Goal: Information Seeking & Learning: Learn about a topic

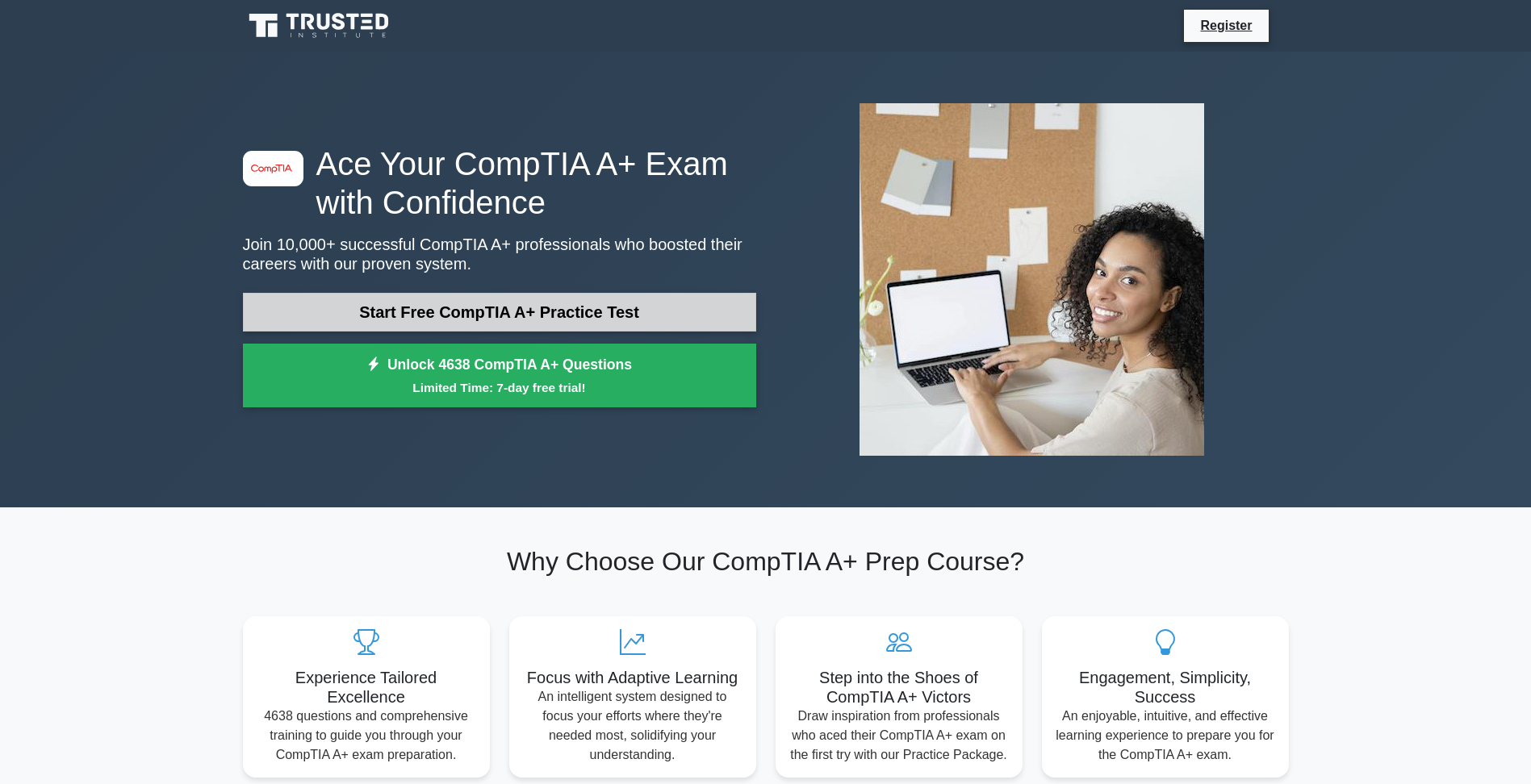
click at [615, 313] on link "Start Free CompTIA A+ Practice Test" at bounding box center [499, 312] width 514 height 38
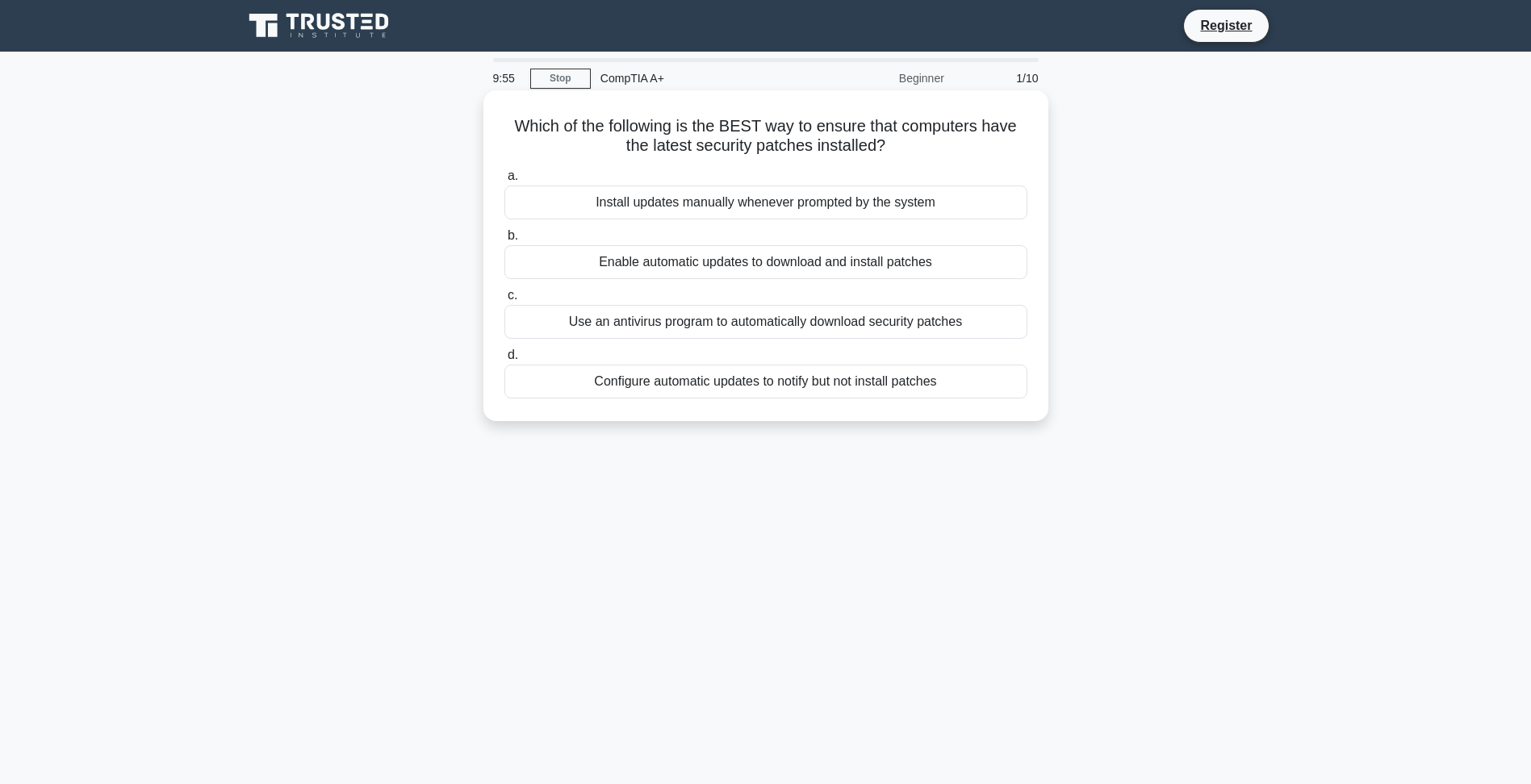
click at [732, 204] on div "Install updates manually whenever prompted by the system" at bounding box center [766, 203] width 523 height 34
click at [505, 181] on input "a. Install updates manually whenever prompted by the system" at bounding box center [505, 177] width 0 height 11
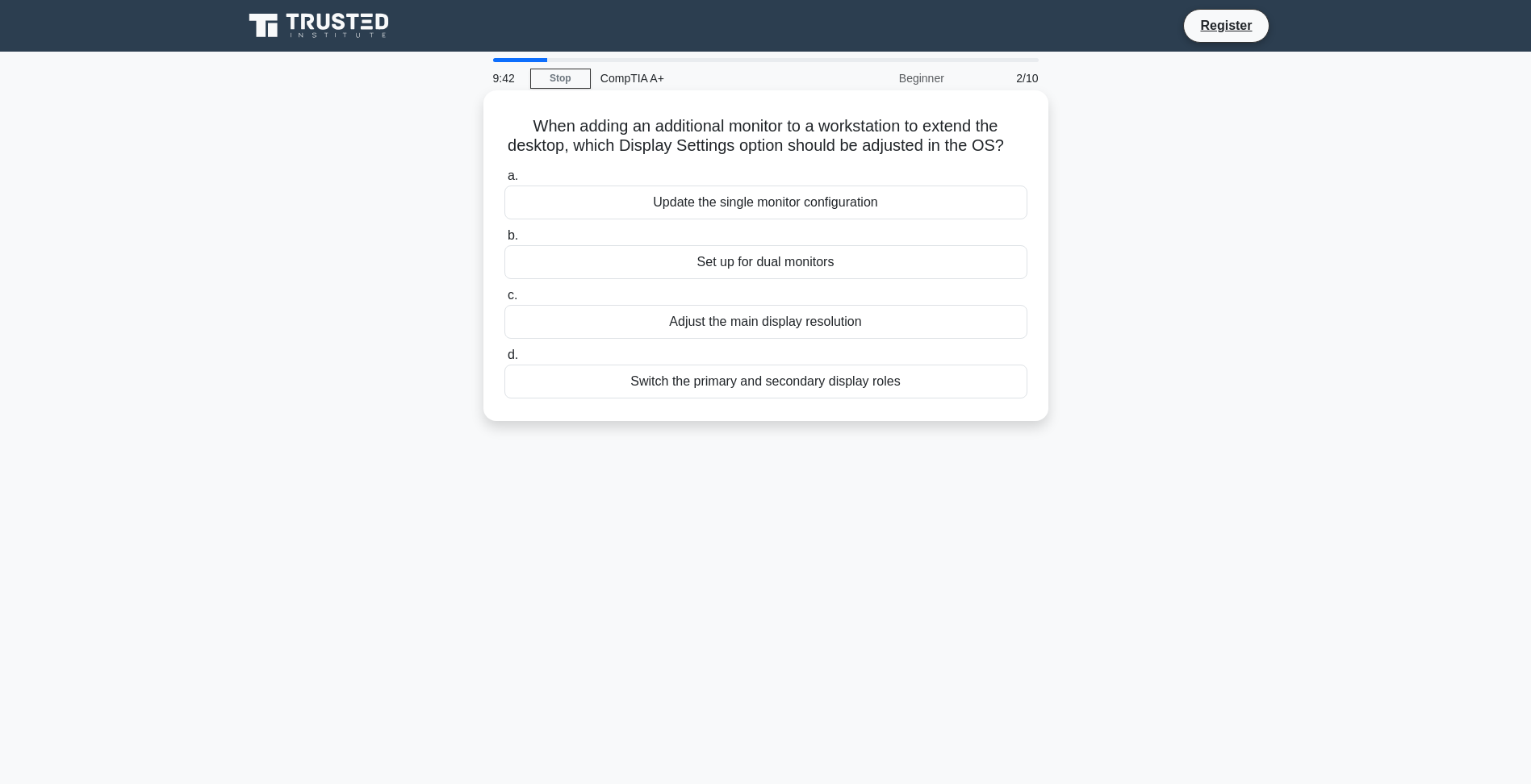
click at [826, 338] on div "Adjust the main display resolution" at bounding box center [766, 321] width 523 height 34
drag, startPoint x: 826, startPoint y: 344, endPoint x: 747, endPoint y: 410, distance: 102.9
click at [747, 398] on div "Switch the primary and secondary display roles" at bounding box center [766, 381] width 523 height 34
click at [505, 361] on input "d. Switch the primary and secondary display roles" at bounding box center [505, 355] width 0 height 11
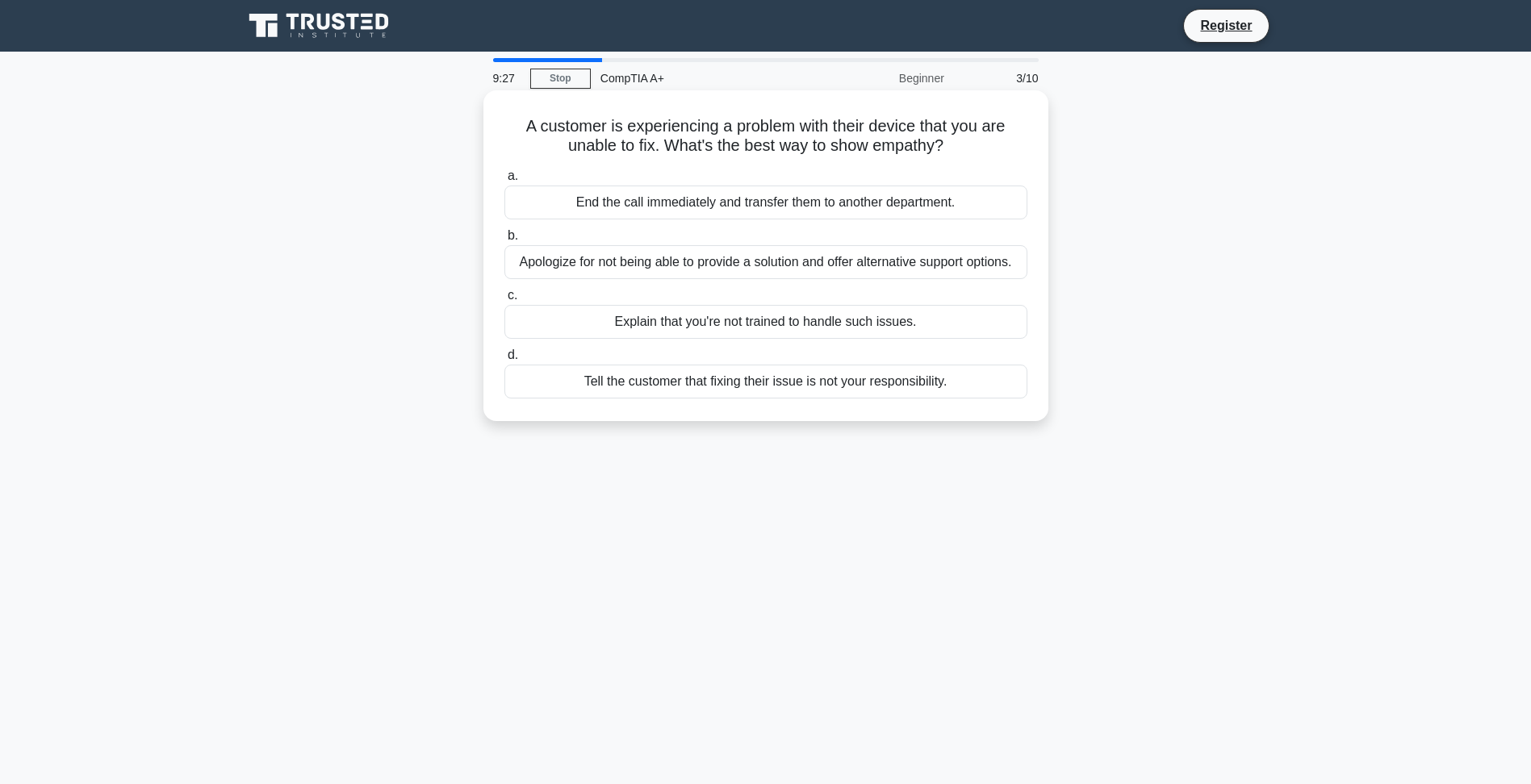
click at [855, 263] on div "Apologize for not being able to provide a solution and offer alternative suppor…" at bounding box center [766, 263] width 523 height 34
click at [505, 241] on input "b. Apologize for not being able to provide a solution and offer alternative sup…" at bounding box center [505, 236] width 0 height 11
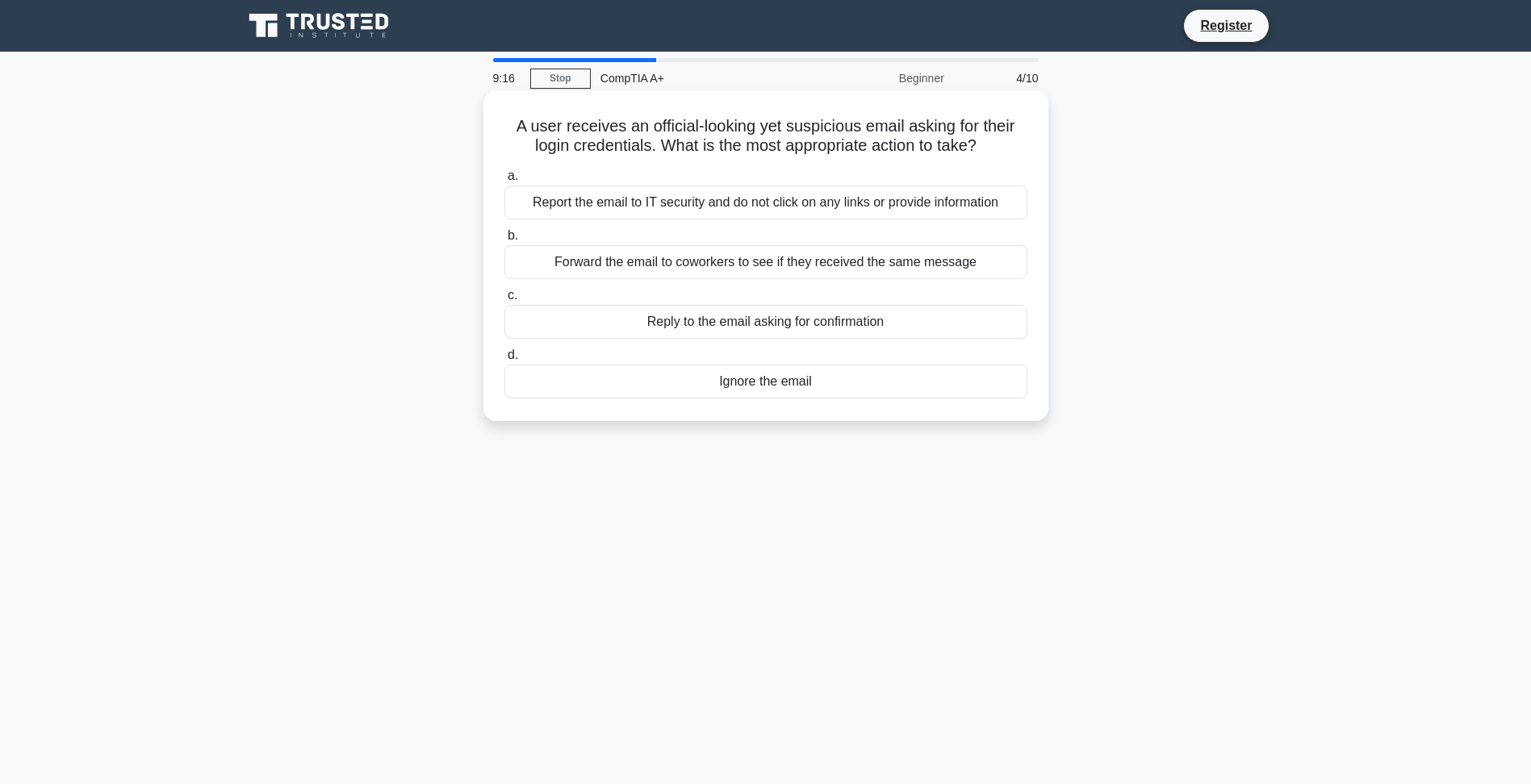
click at [849, 213] on div "Report the email to IT security and do not click on any links or provide inform…" at bounding box center [766, 203] width 523 height 34
click at [505, 181] on input "a. Report the email to IT security and do not click on any links or provide inf…" at bounding box center [505, 177] width 0 height 11
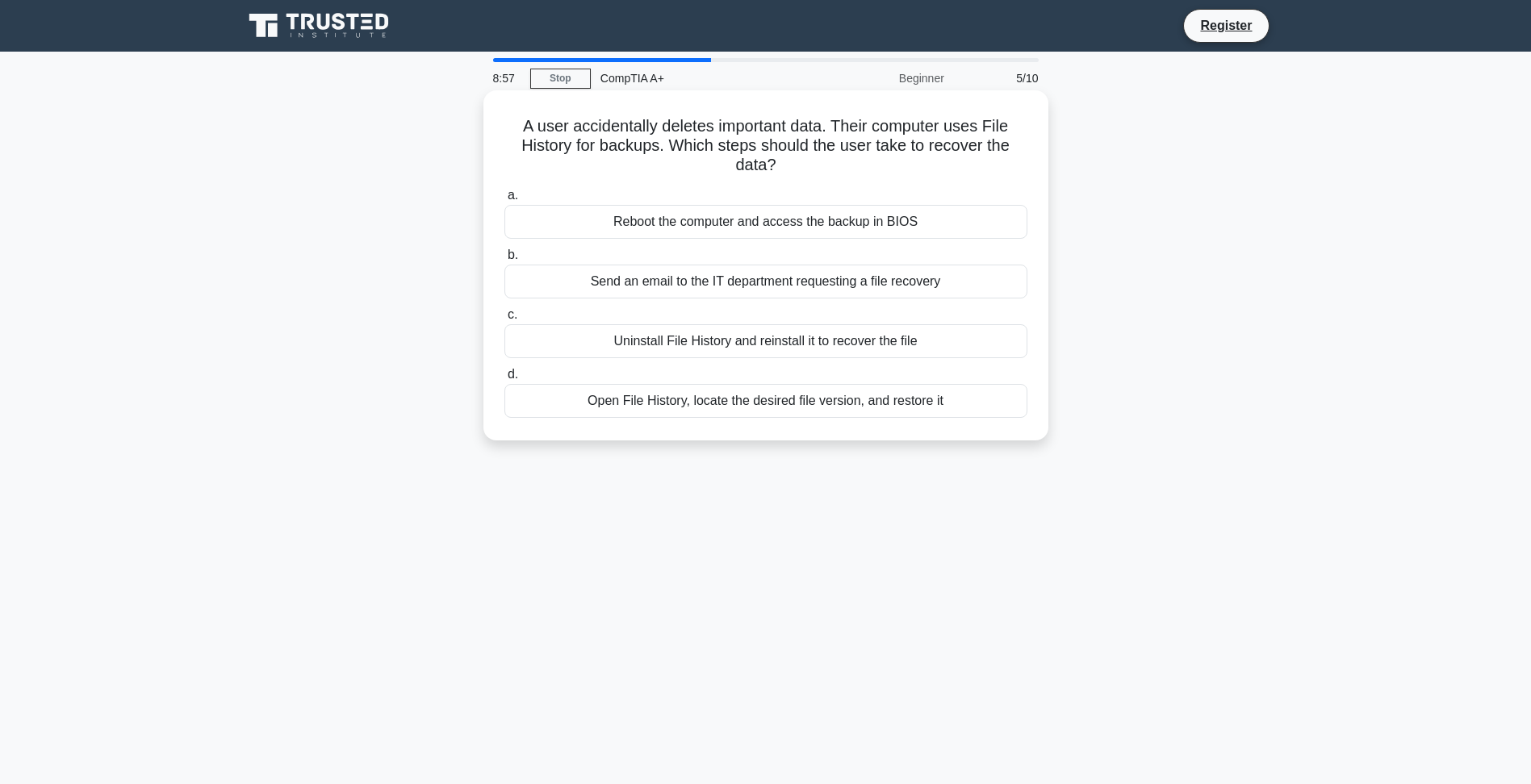
click at [764, 287] on div "Send an email to the IT department requesting a file recovery" at bounding box center [766, 281] width 523 height 34
click at [505, 261] on input "b. Send an email to the IT department requesting a file recovery" at bounding box center [505, 255] width 0 height 11
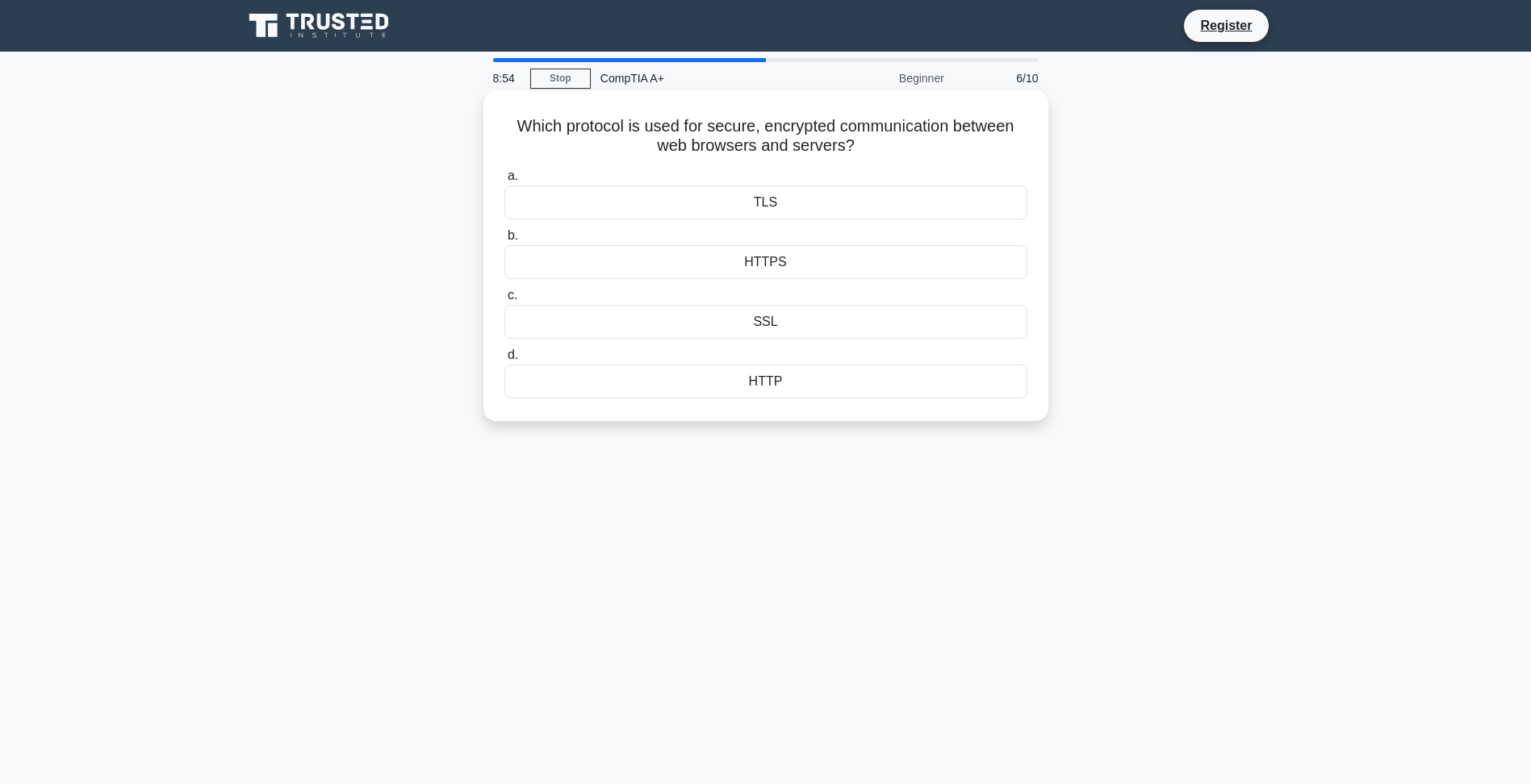
click at [780, 268] on div "HTTPS" at bounding box center [766, 263] width 523 height 34
click at [505, 241] on input "b. HTTPS" at bounding box center [505, 236] width 0 height 11
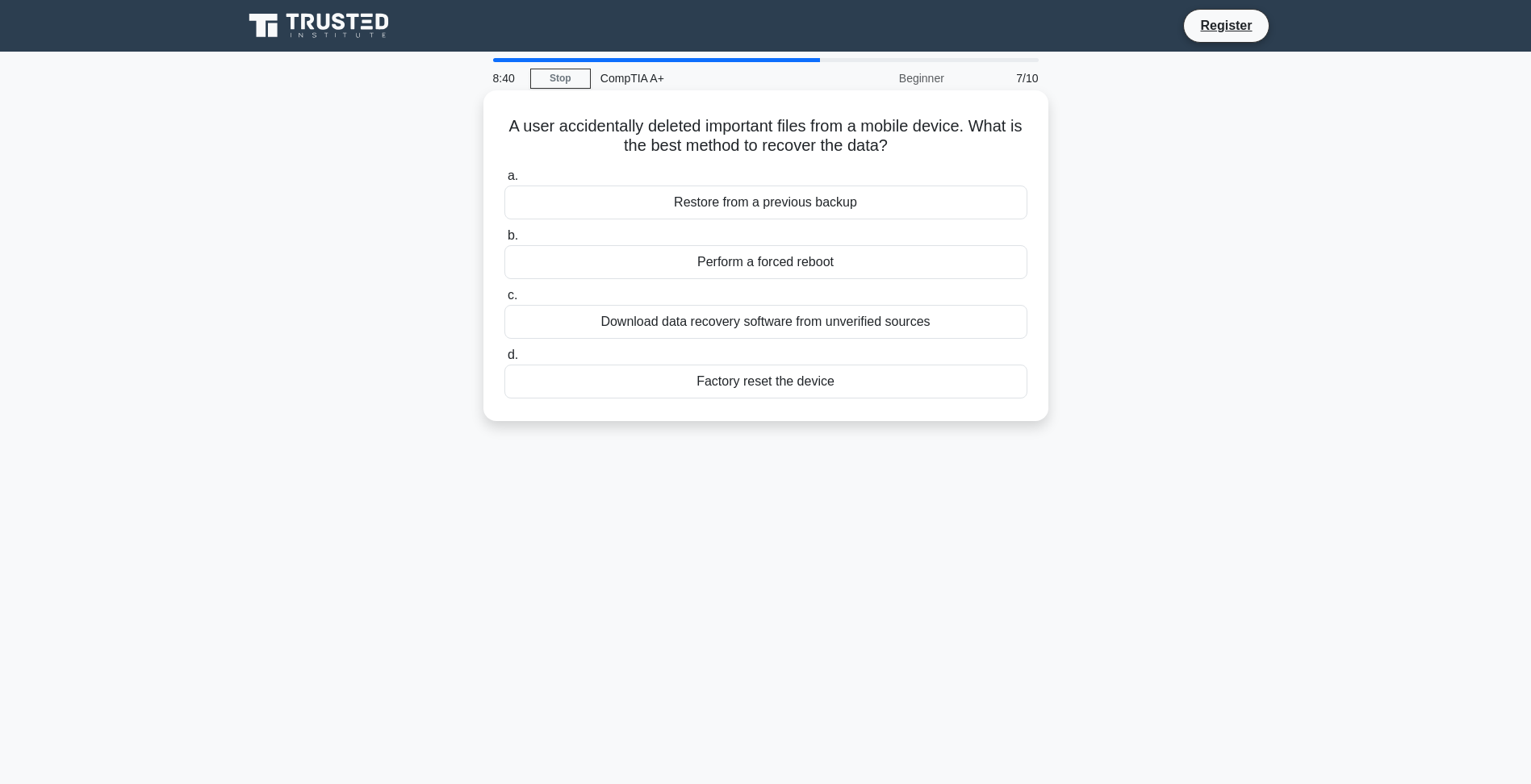
click at [763, 208] on div "Restore from a previous backup" at bounding box center [766, 203] width 523 height 34
click at [505, 181] on input "a. Restore from a previous backup" at bounding box center [505, 177] width 0 height 11
click at [809, 220] on div "The motherboard is faulty" at bounding box center [766, 203] width 523 height 34
click at [505, 181] on input "a. The motherboard is faulty" at bounding box center [505, 177] width 0 height 11
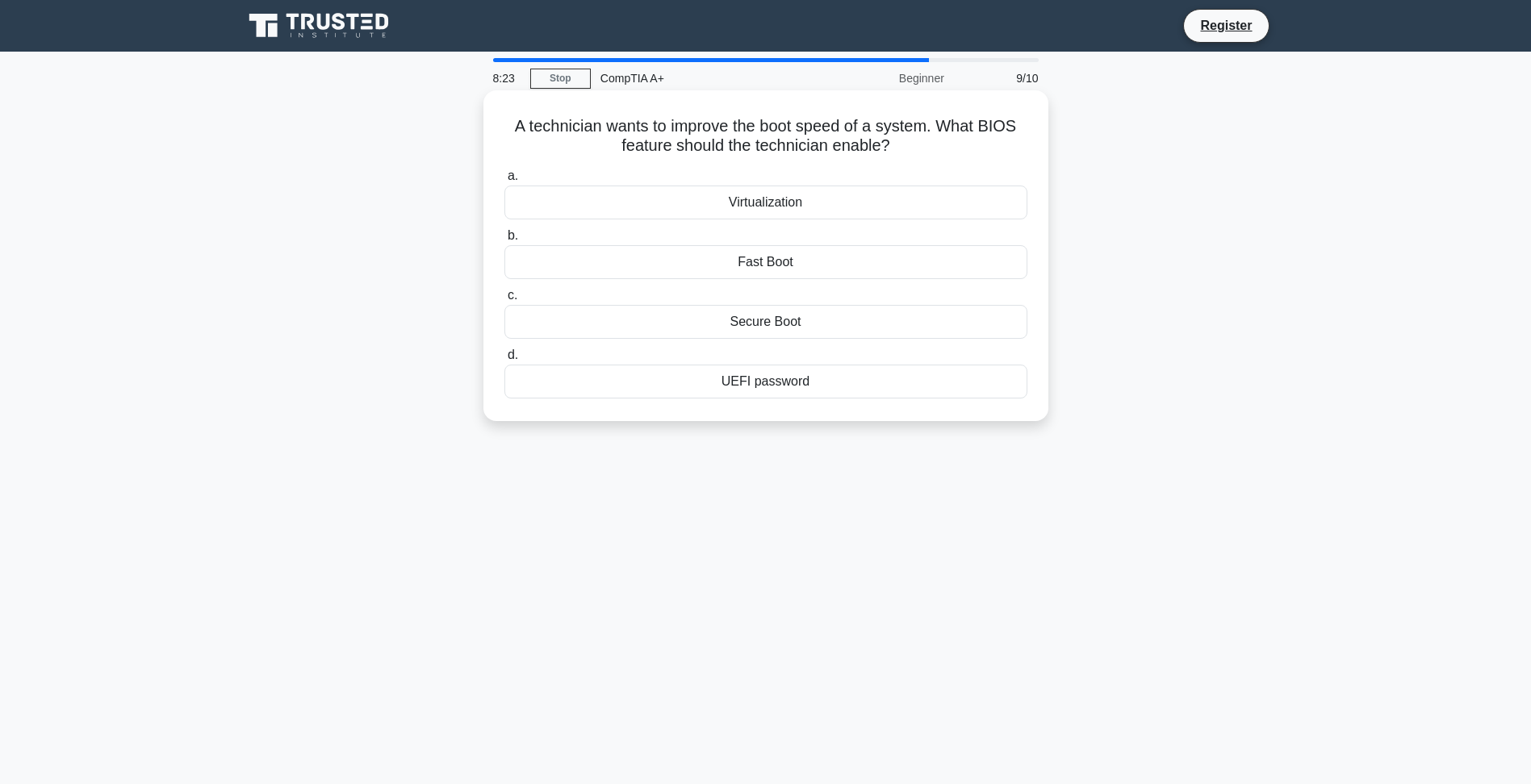
click at [778, 263] on div "Fast Boot" at bounding box center [766, 263] width 523 height 34
click at [505, 241] on input "b. Fast Boot" at bounding box center [505, 236] width 0 height 11
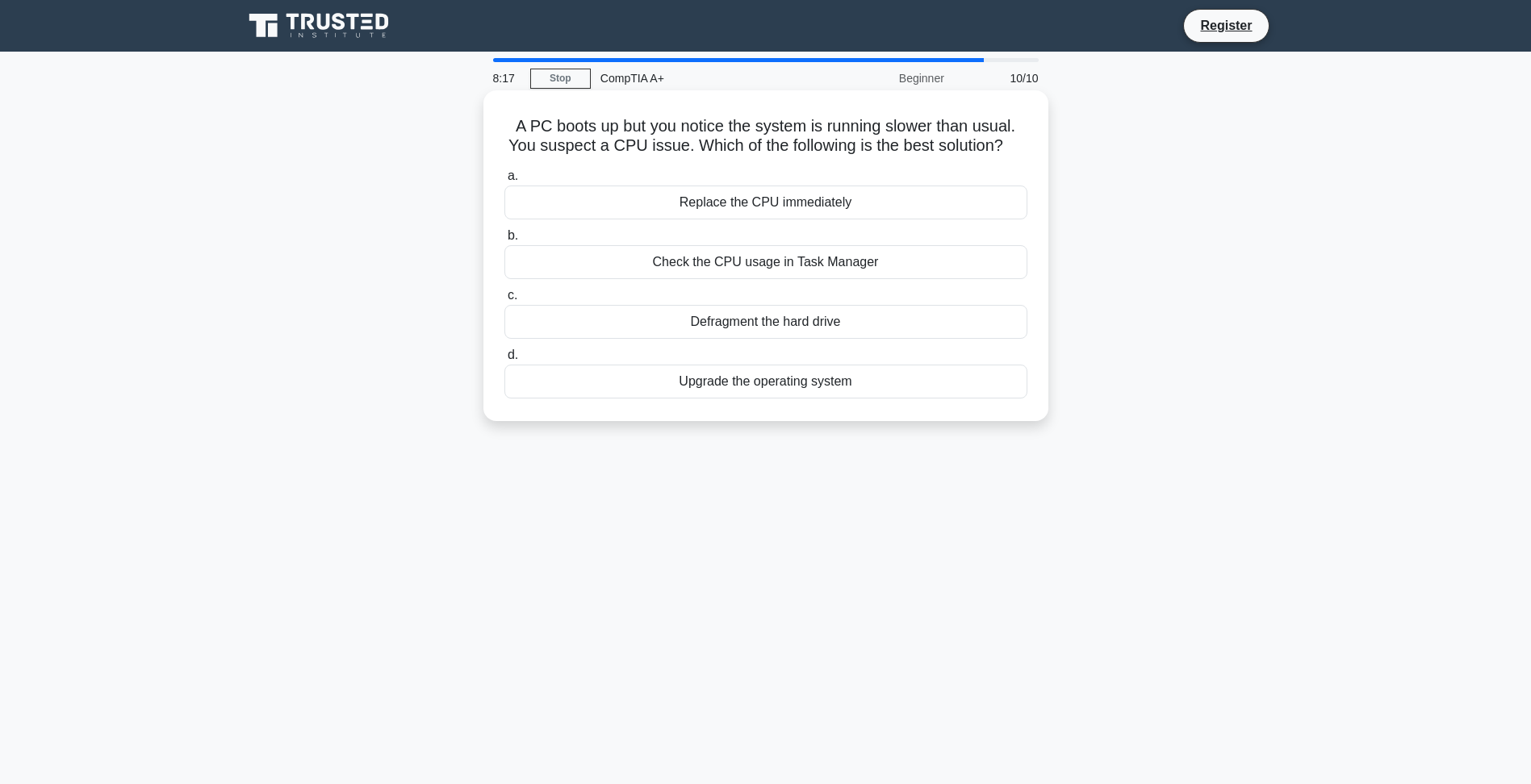
click at [858, 265] on div "Check the CPU usage in Task Manager" at bounding box center [766, 263] width 523 height 34
click at [505, 241] on input "b. Check the CPU usage in Task Manager" at bounding box center [505, 236] width 0 height 11
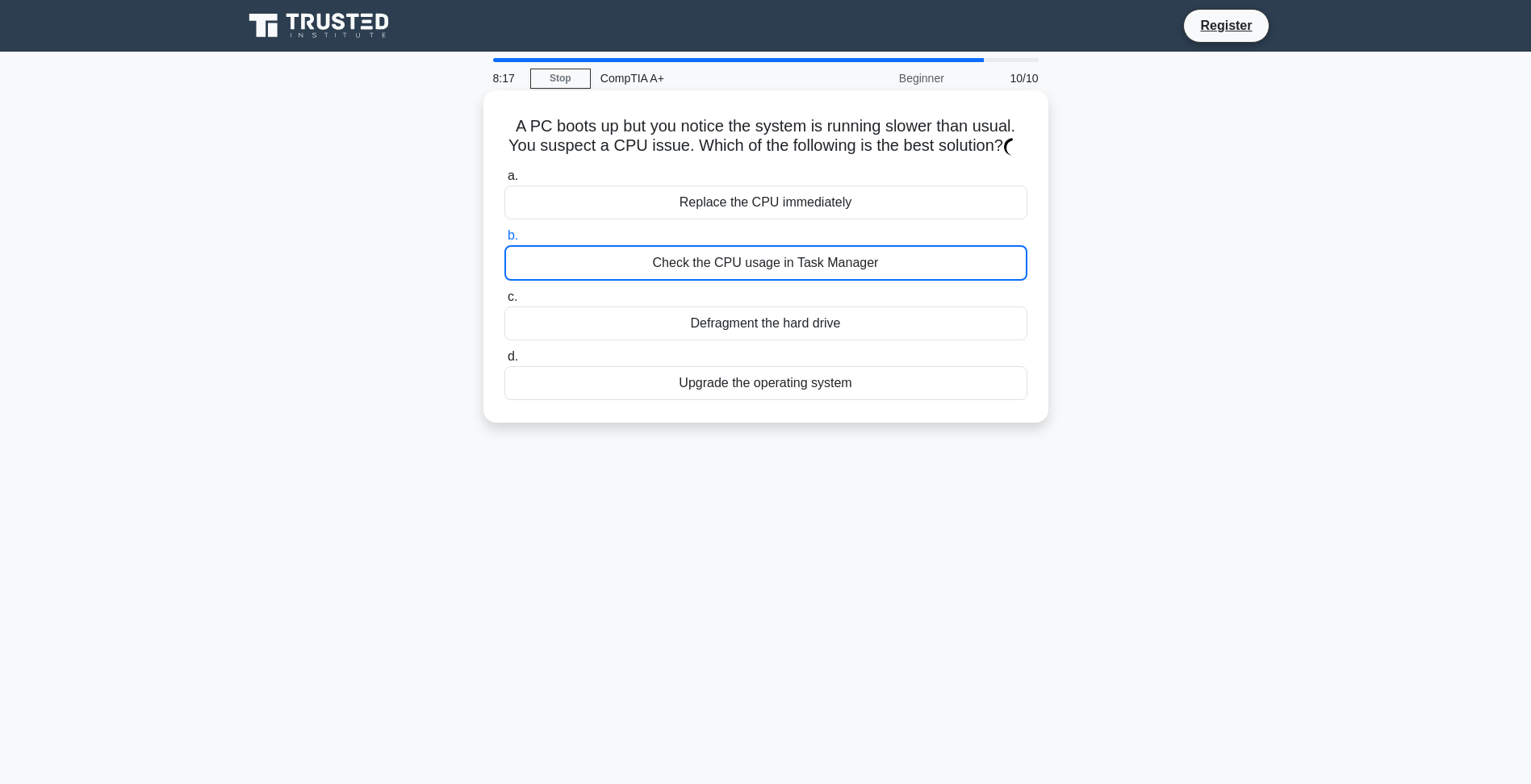
click at [858, 265] on div "Check the CPU usage in Task Manager" at bounding box center [766, 263] width 523 height 36
click at [505, 241] on input "b. Check the CPU usage in Task Manager" at bounding box center [505, 236] width 0 height 11
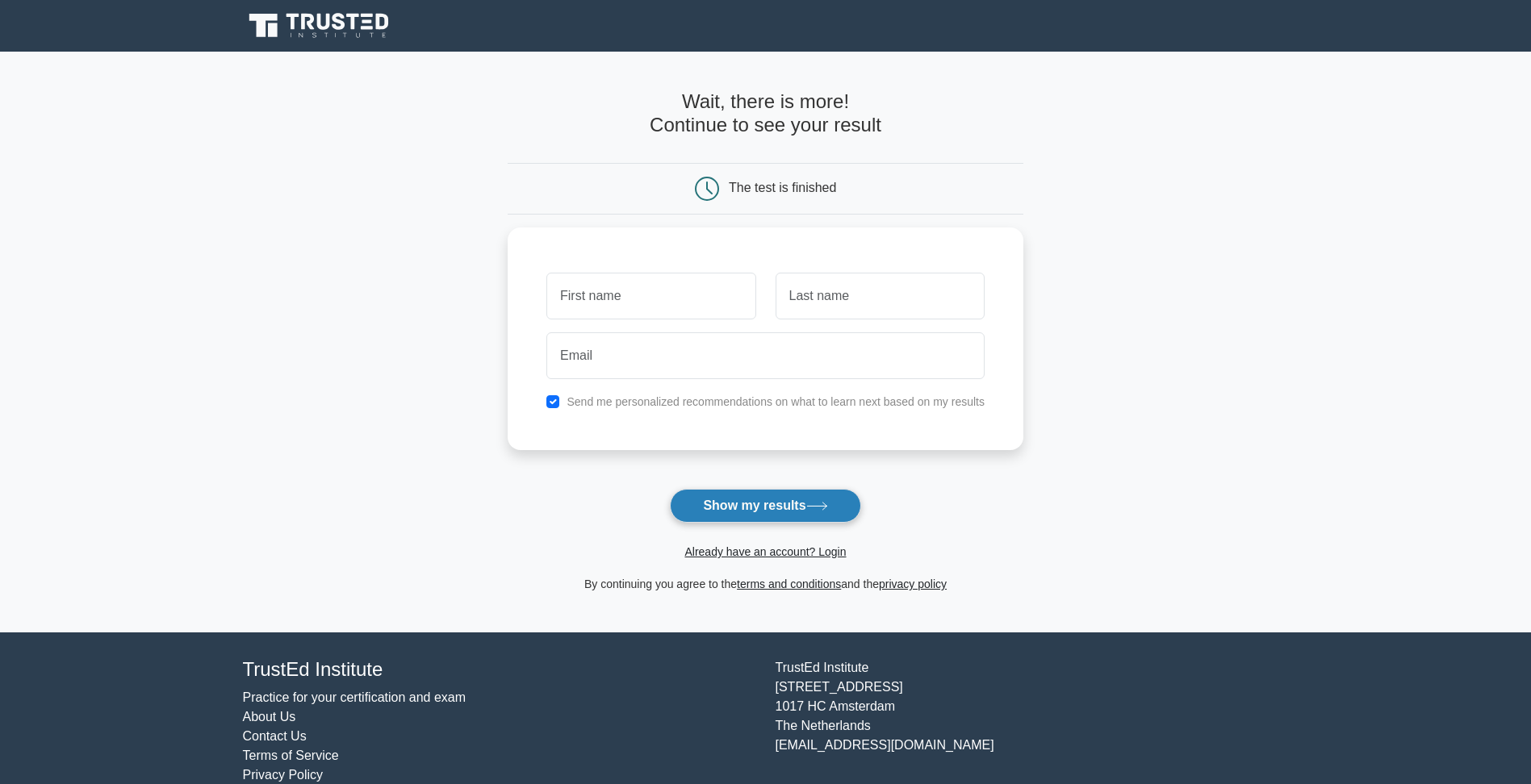
click at [762, 510] on button "Show my results" at bounding box center [765, 505] width 190 height 34
type input "7uyt"
click at [859, 293] on input "text" at bounding box center [880, 292] width 209 height 46
type input "ytutyu"
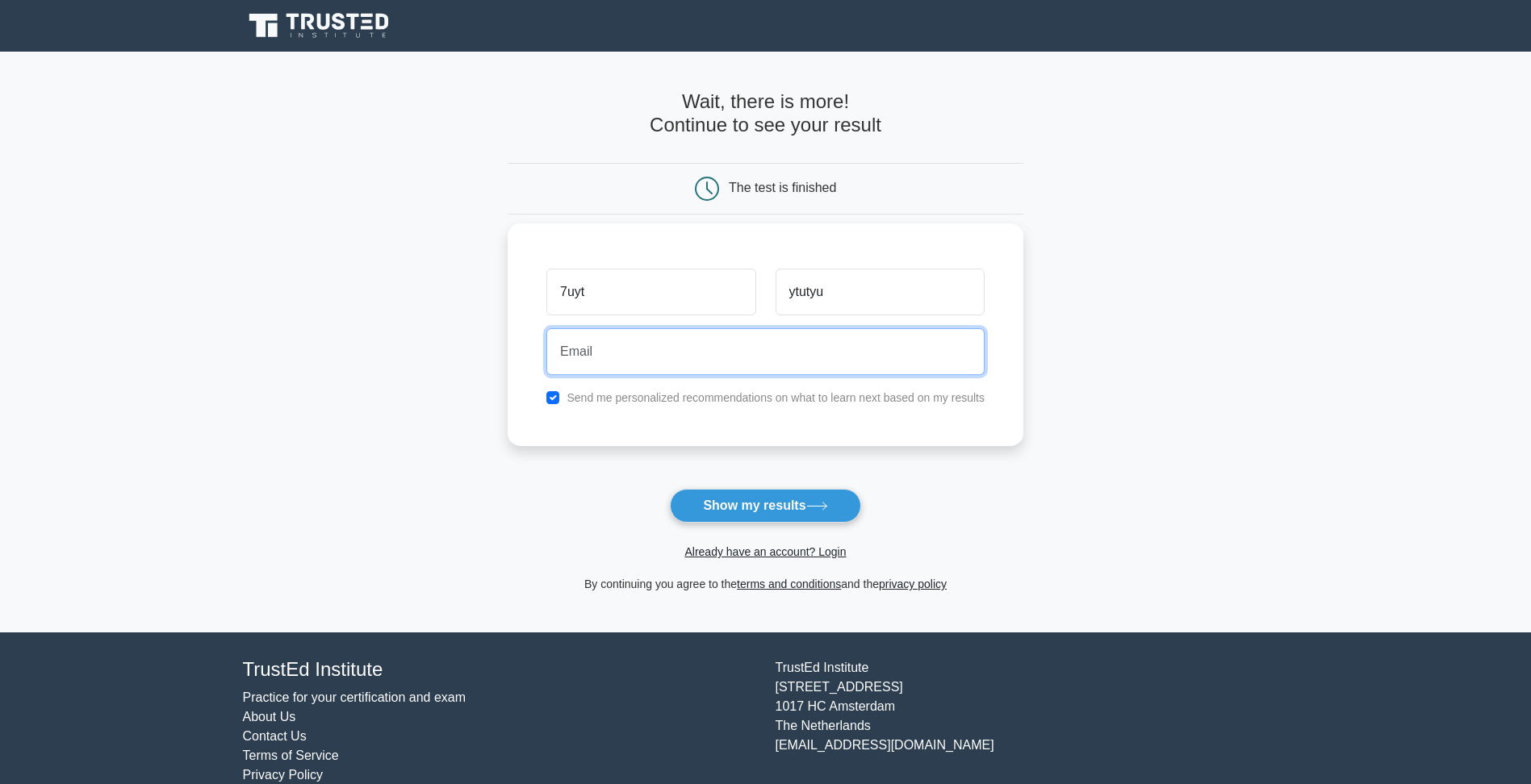
click at [762, 354] on input "email" at bounding box center [766, 352] width 438 height 46
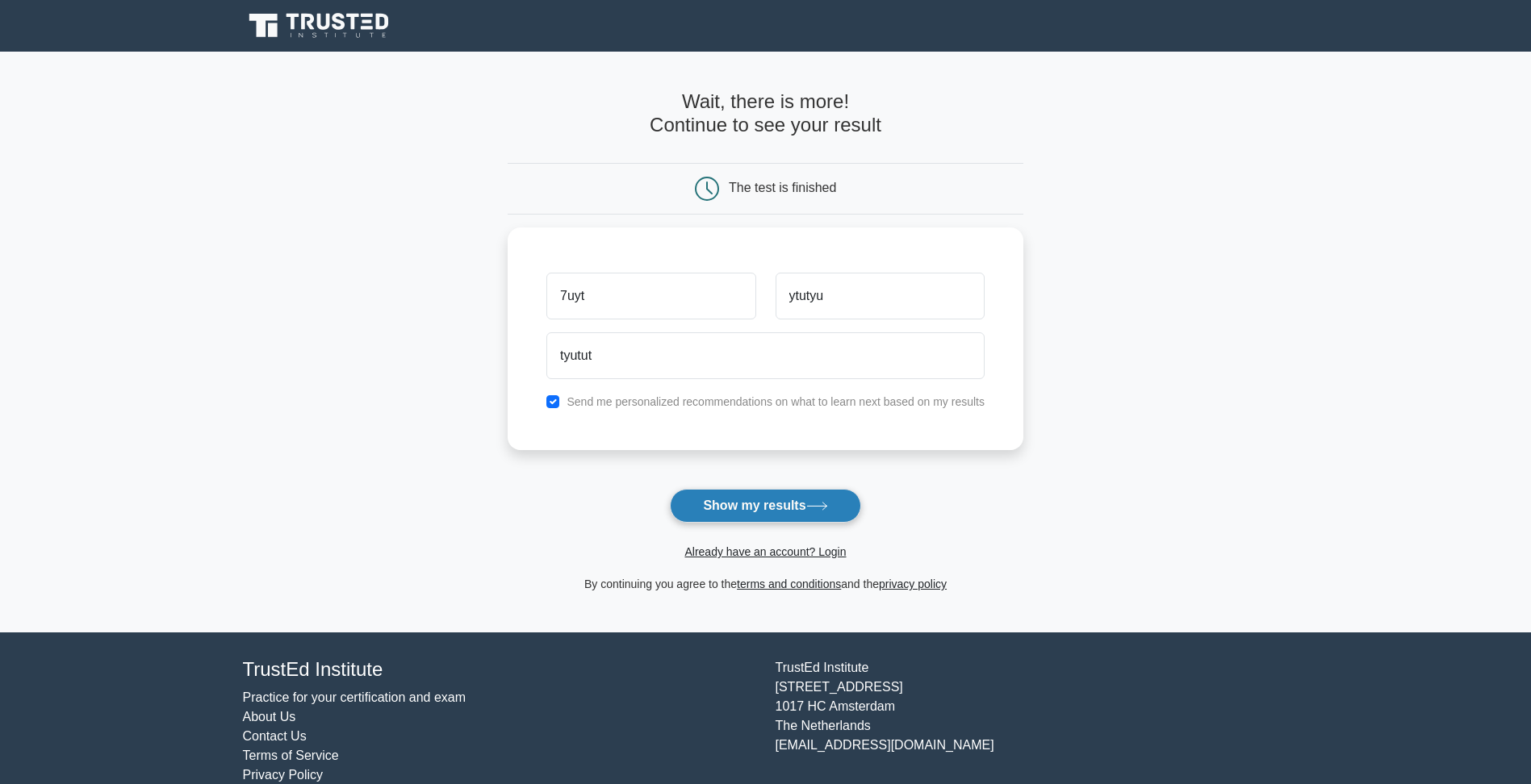
click at [772, 522] on button "Show my results" at bounding box center [765, 505] width 190 height 34
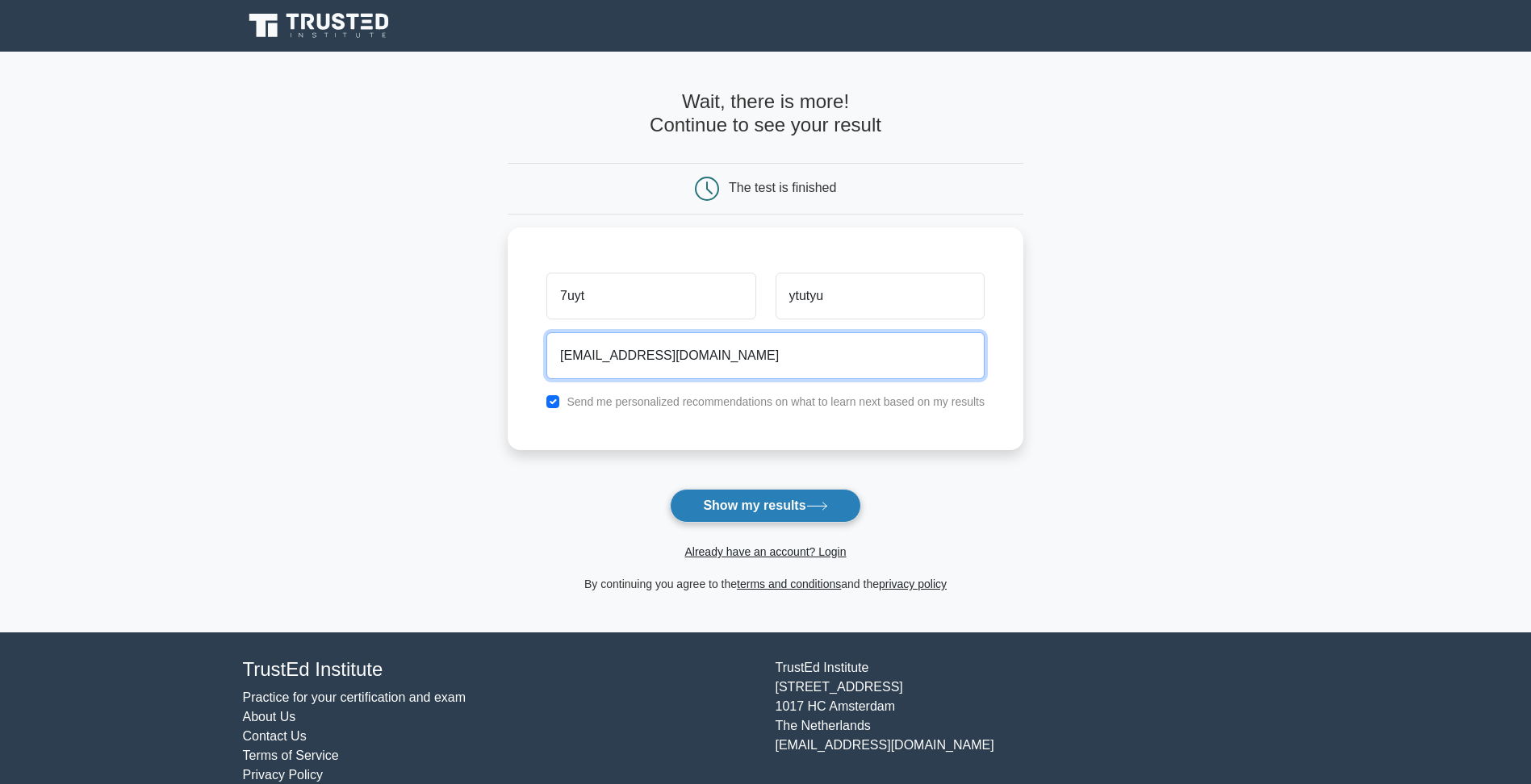
type input "tyutut@gmail.com"
click at [787, 515] on button "Show my results" at bounding box center [765, 505] width 190 height 34
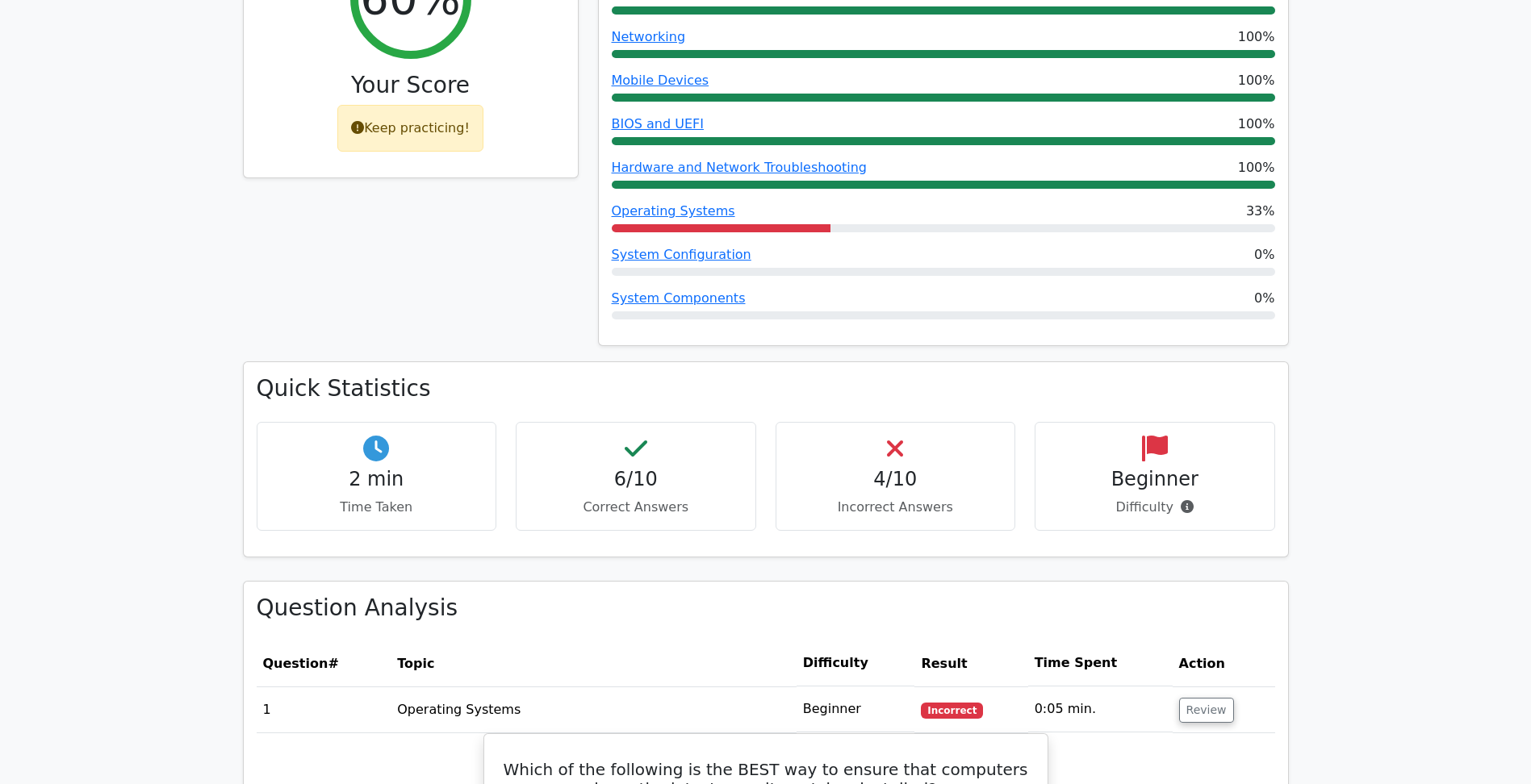
scroll to position [726, 0]
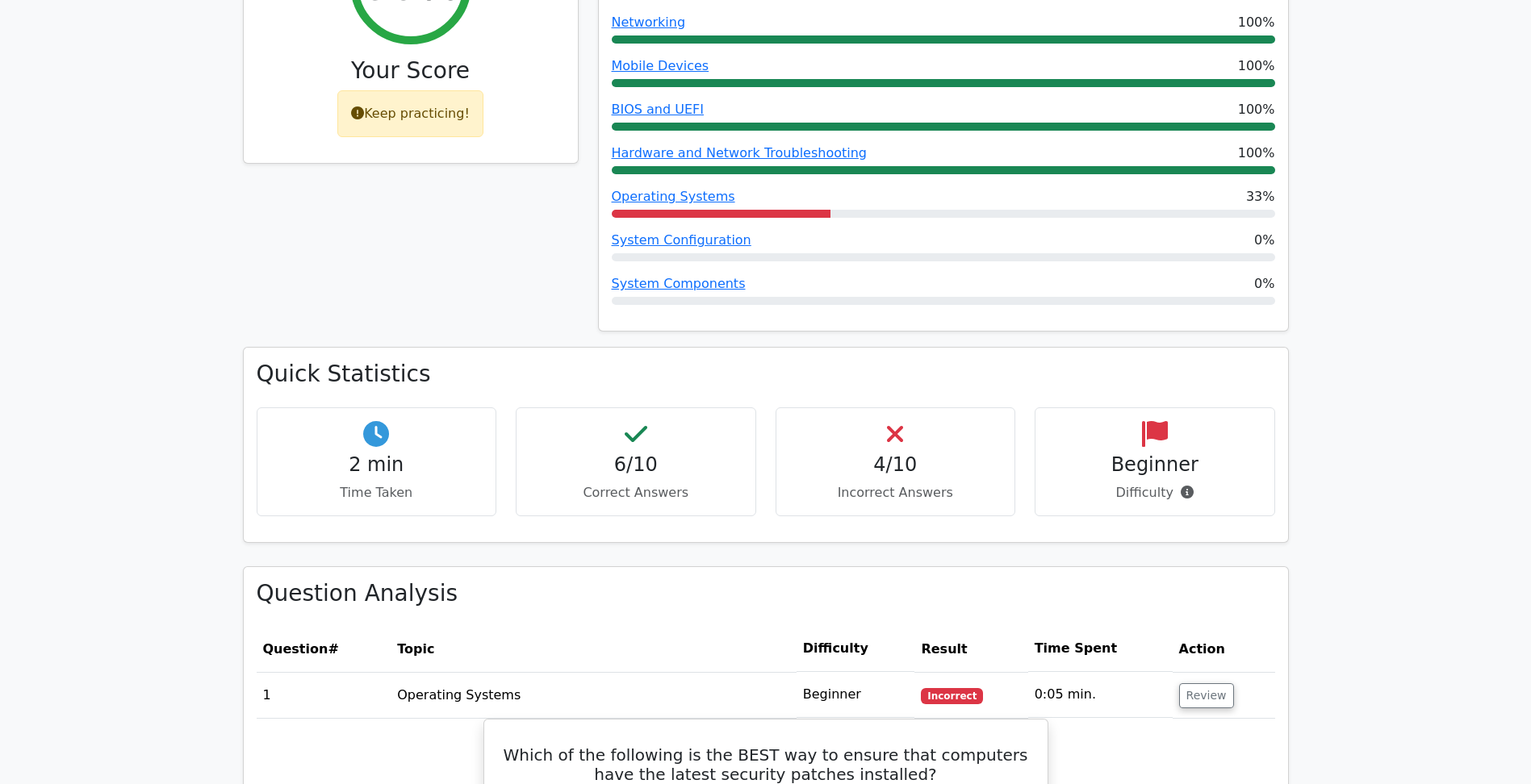
click at [903, 484] on p "Incorrect Answers" at bounding box center [895, 493] width 213 height 20
click at [890, 449] on div "4/10 Incorrect Answers" at bounding box center [895, 462] width 240 height 109
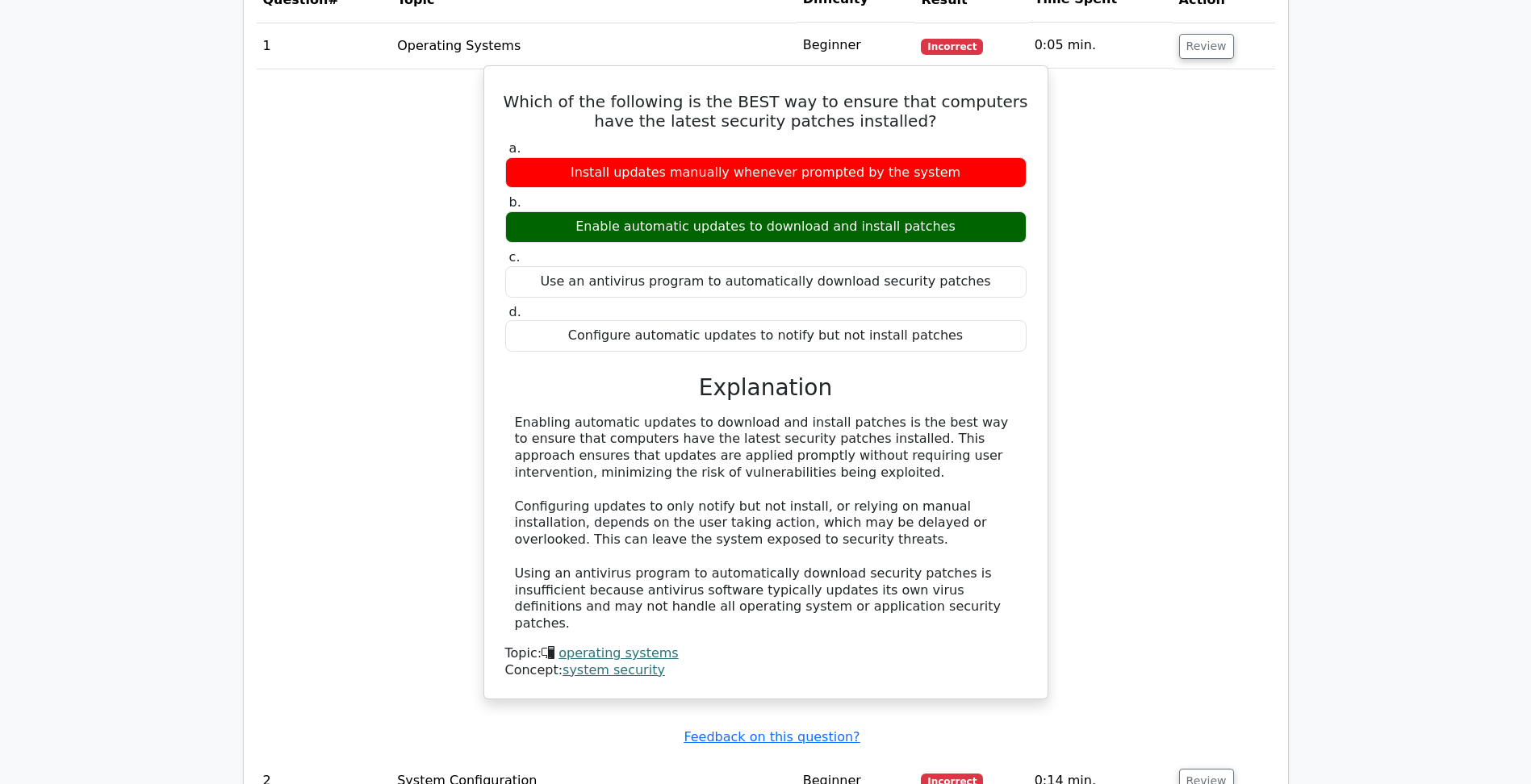
scroll to position [1856, 0]
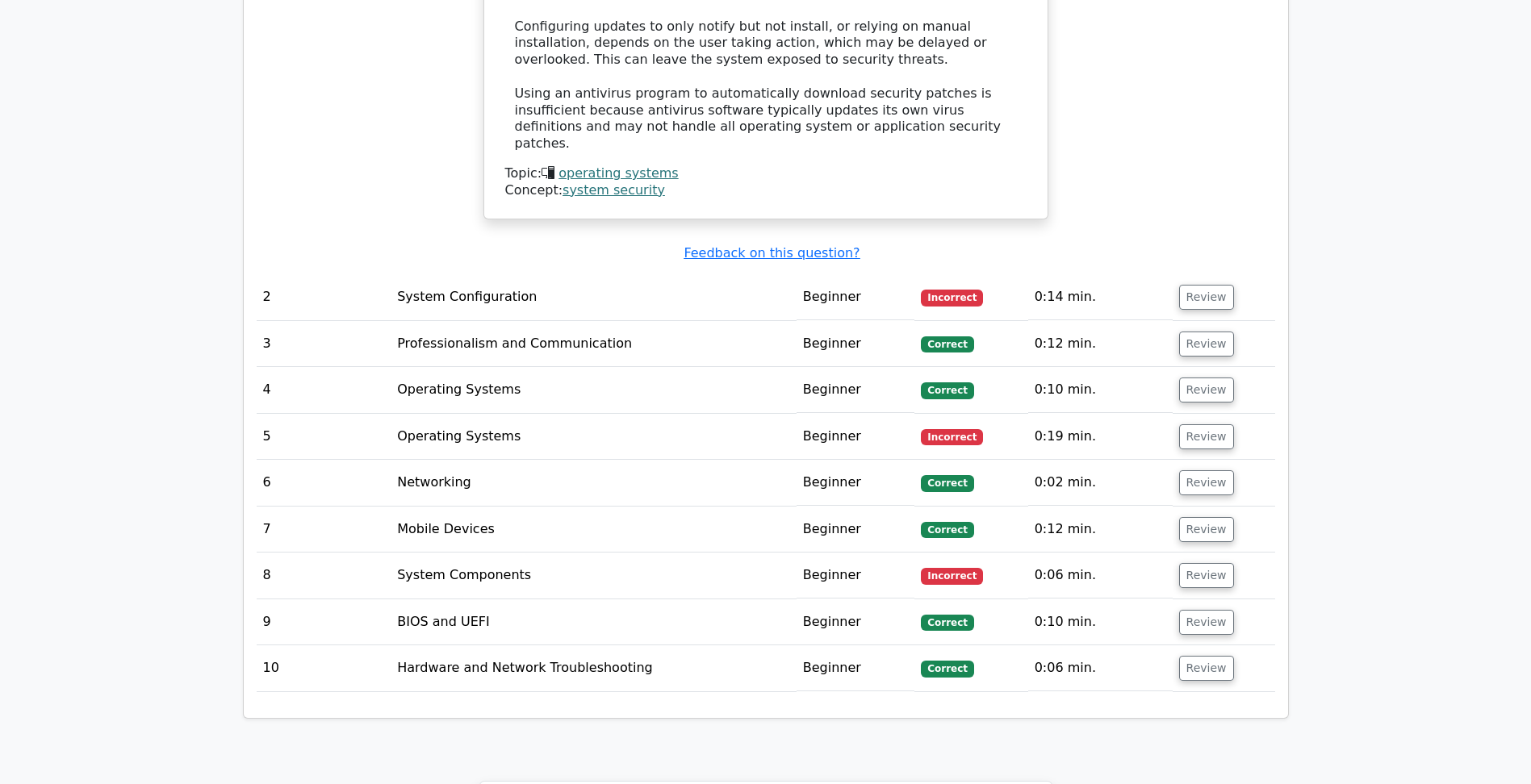
click at [954, 289] on span "Incorrect" at bounding box center [952, 297] width 63 height 16
click at [1204, 285] on button "Review" at bounding box center [1206, 297] width 54 height 25
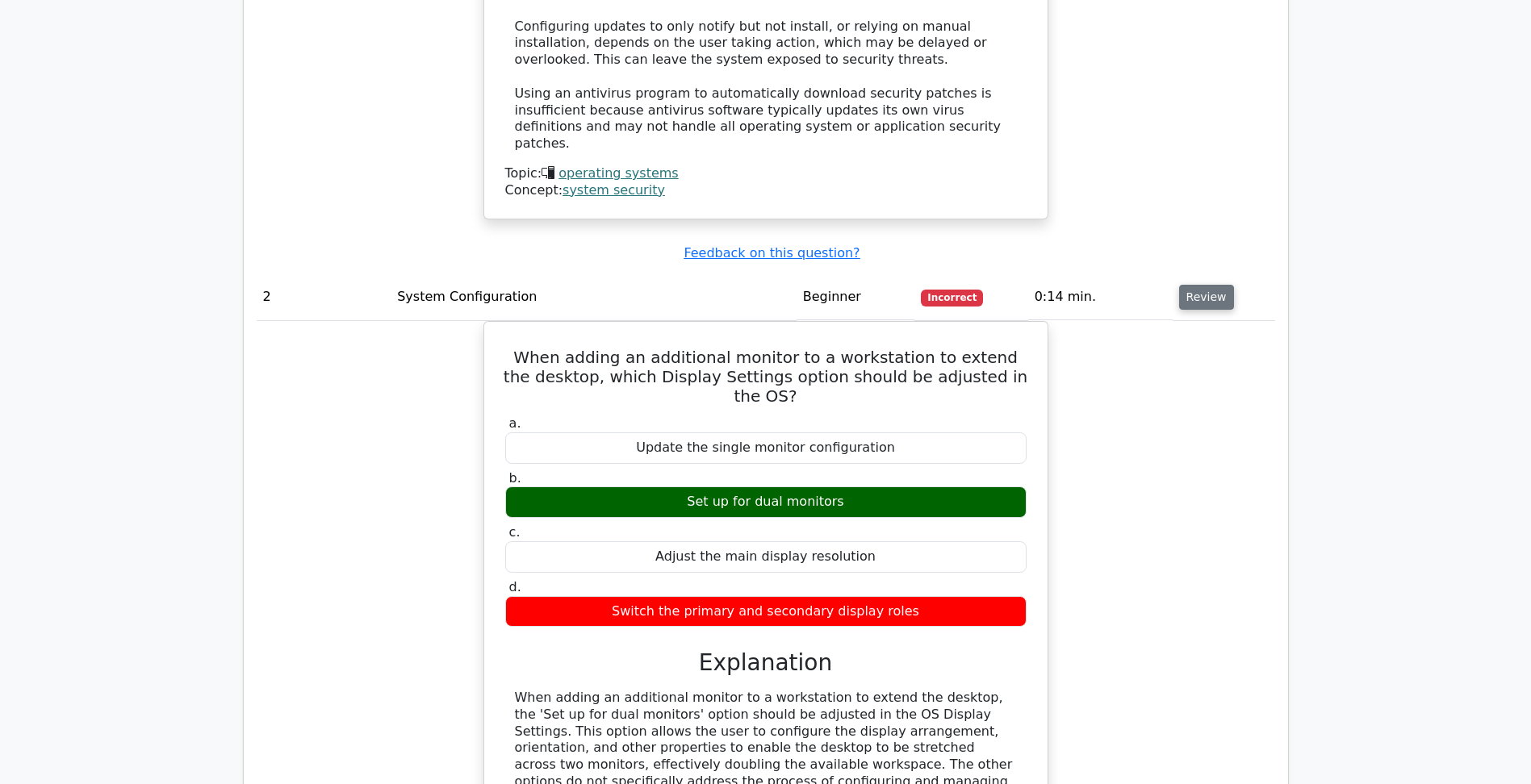
click at [1190, 285] on button "Review" at bounding box center [1206, 297] width 54 height 25
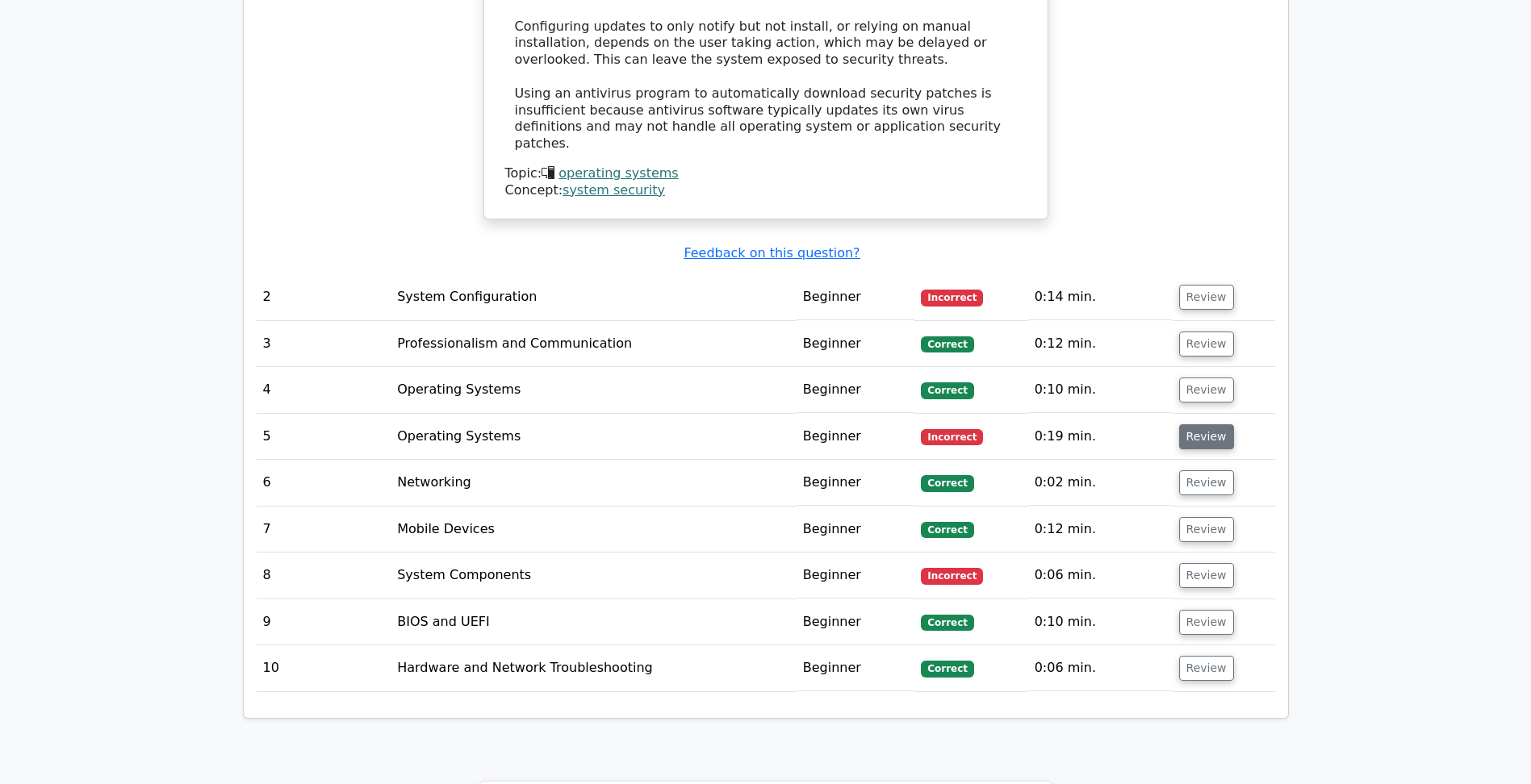
click at [1205, 429] on button "Review" at bounding box center [1206, 437] width 54 height 25
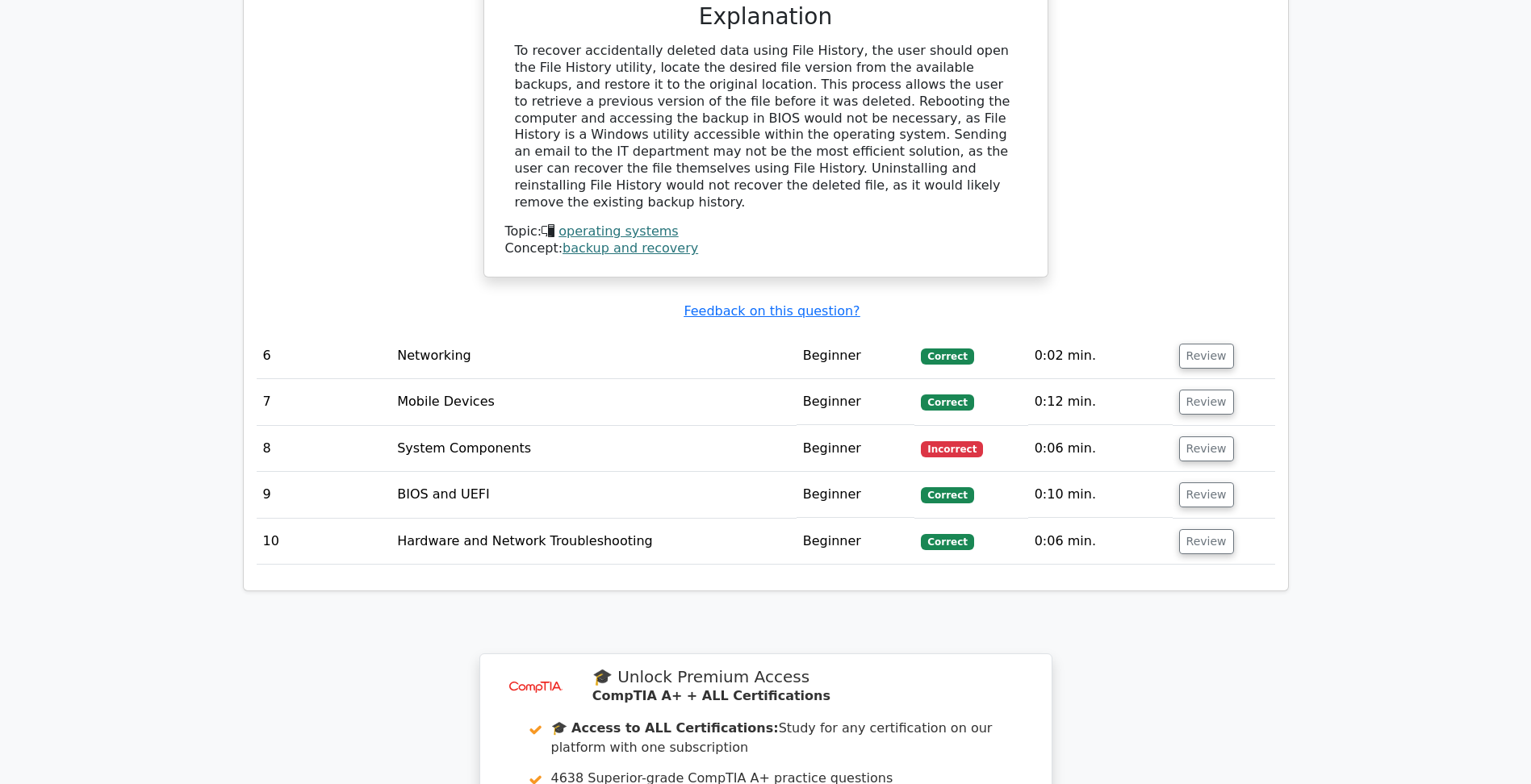
scroll to position [2742, 0]
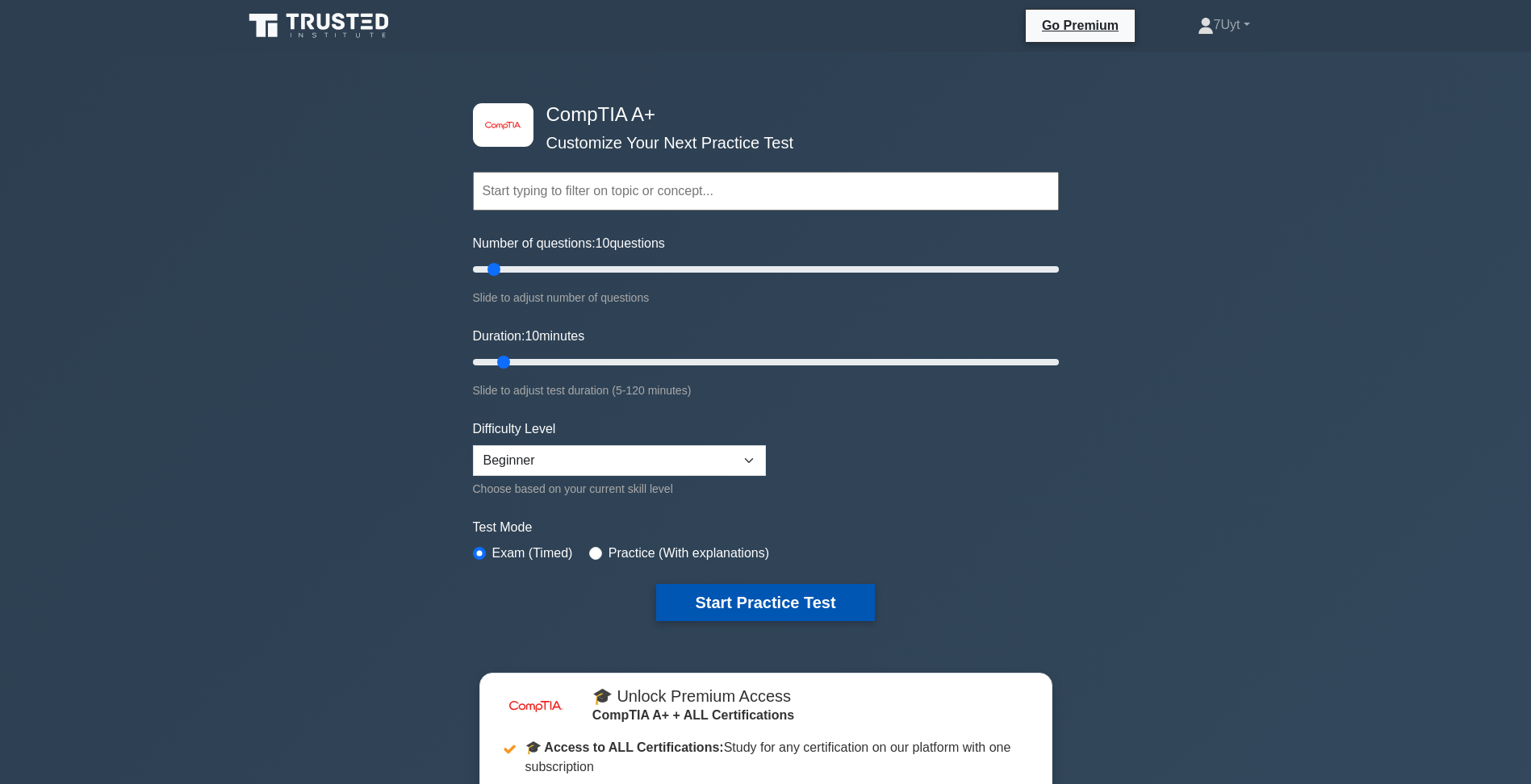
click at [806, 609] on button "Start Practice Test" at bounding box center [765, 603] width 218 height 38
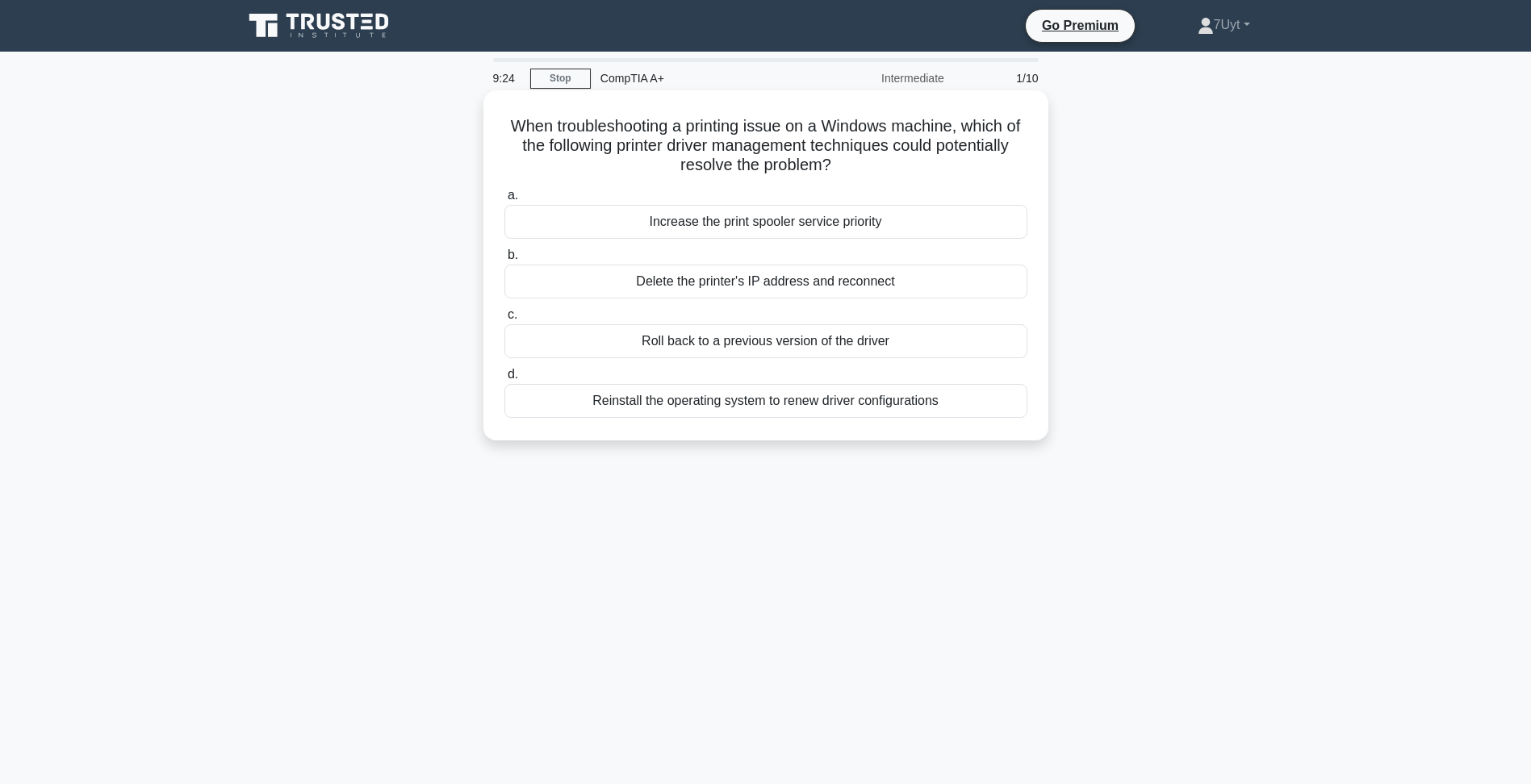
click at [767, 346] on div "Roll back to a previous version of the driver" at bounding box center [766, 341] width 523 height 34
click at [505, 321] on input "c. Roll back to a previous version of the driver" at bounding box center [505, 315] width 0 height 11
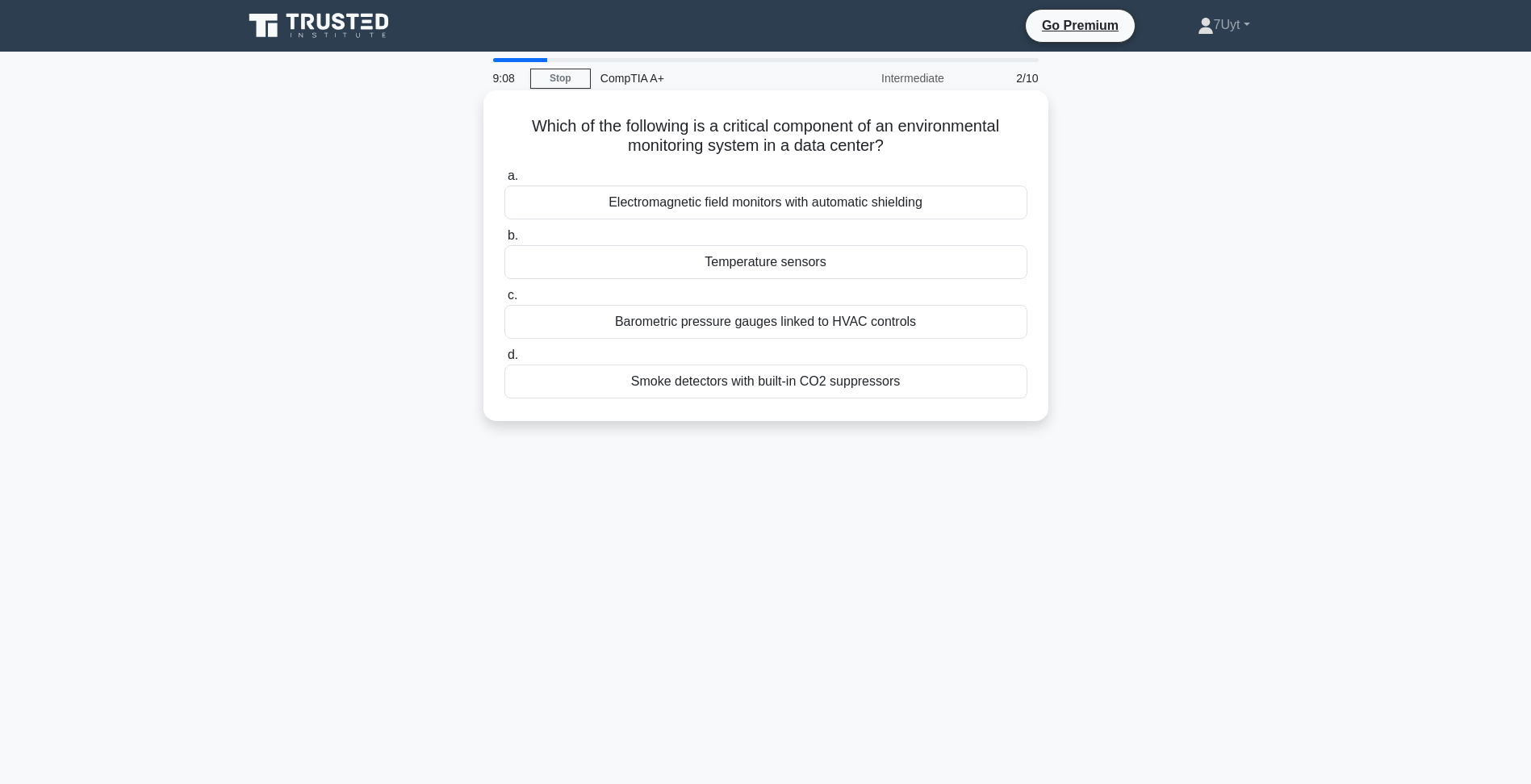
click at [794, 269] on div "Temperature sensors" at bounding box center [766, 263] width 523 height 34
click at [505, 241] on input "b. Temperature sensors" at bounding box center [505, 236] width 0 height 11
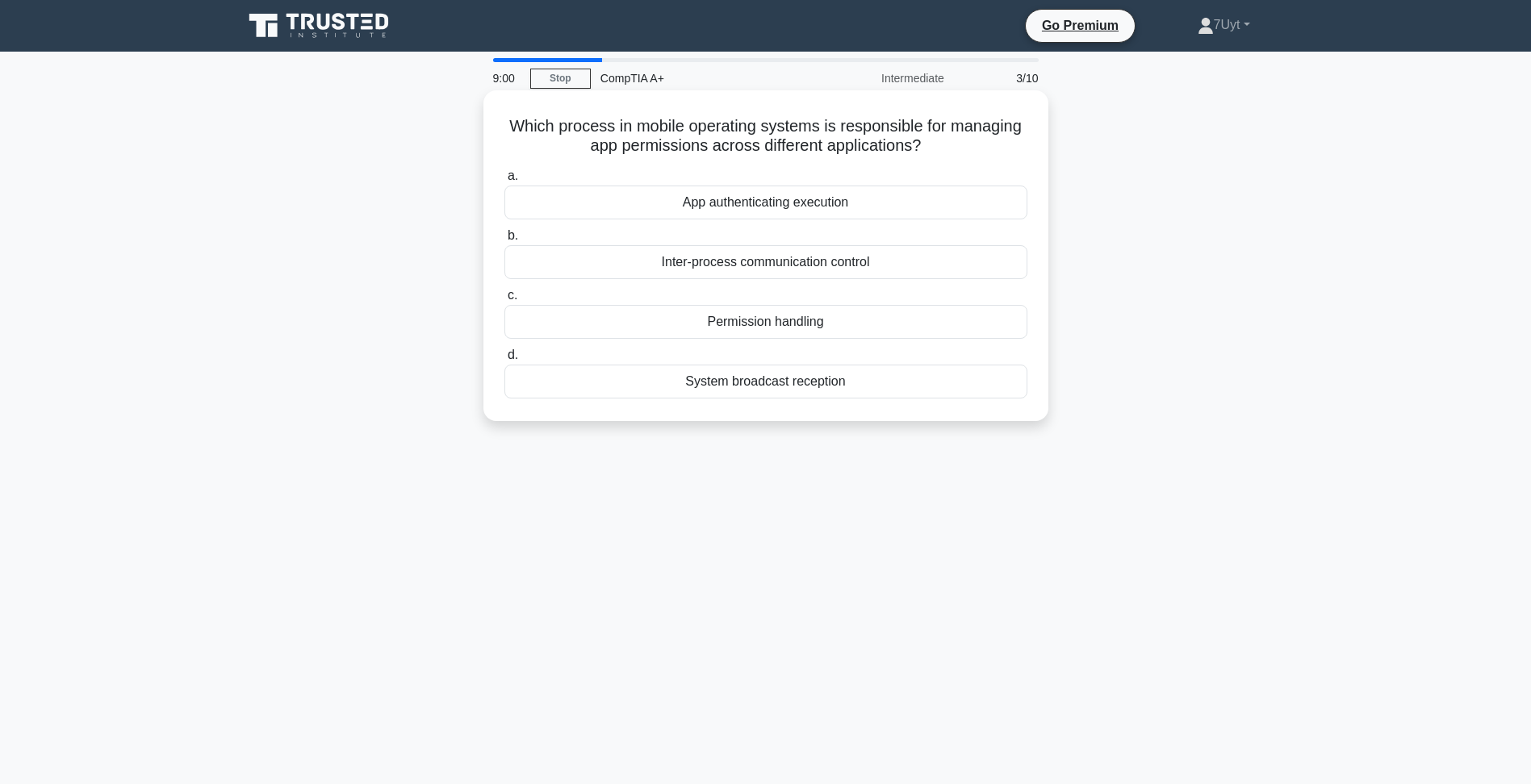
drag, startPoint x: 931, startPoint y: 142, endPoint x: 630, endPoint y: 146, distance: 301.0
click at [630, 146] on h5 "Which process in mobile operating systems is responsible for managing app permi…" at bounding box center [766, 136] width 526 height 40
click at [629, 147] on h5 "Which process in mobile operating systems is responsible for managing app permi…" at bounding box center [766, 136] width 526 height 40
click at [782, 326] on div "Permission handling" at bounding box center [766, 321] width 523 height 34
click at [505, 301] on input "c. Permission handling" at bounding box center [505, 296] width 0 height 11
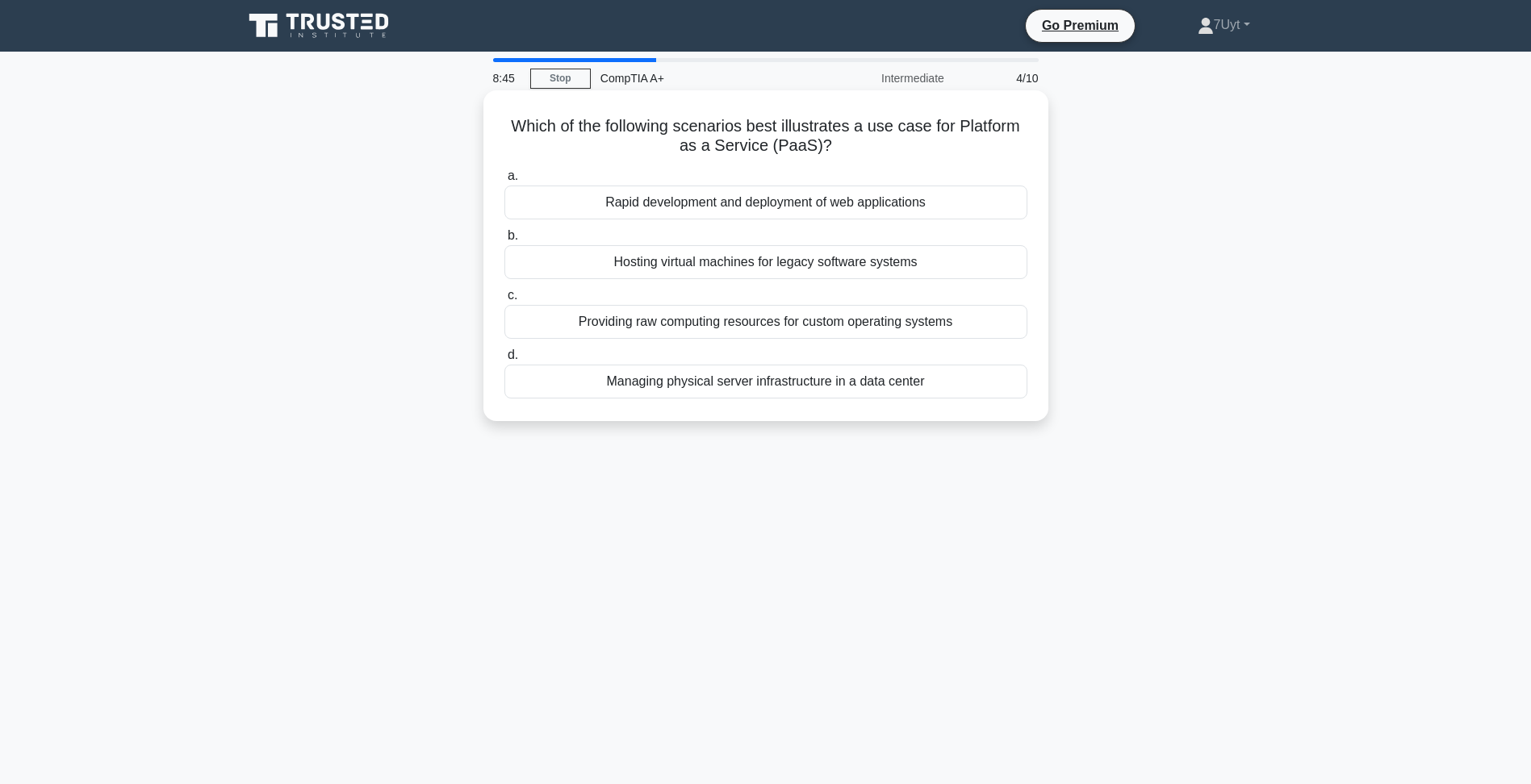
click at [823, 210] on div "Rapid development and deployment of web applications" at bounding box center [766, 203] width 523 height 34
click at [505, 181] on input "a. Rapid development and deployment of web applications" at bounding box center [505, 177] width 0 height 11
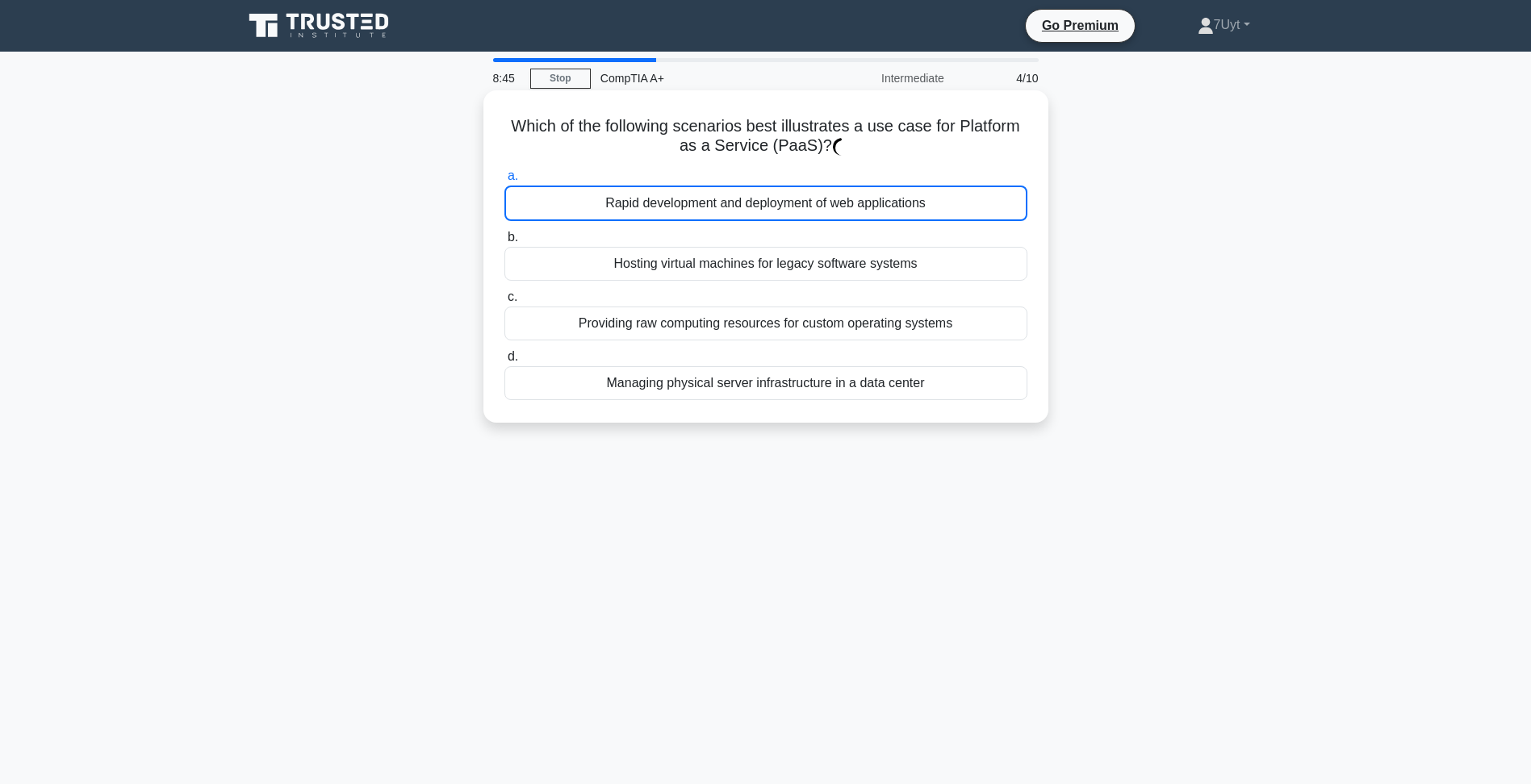
click at [823, 210] on div "Rapid development and deployment of web applications" at bounding box center [766, 204] width 523 height 36
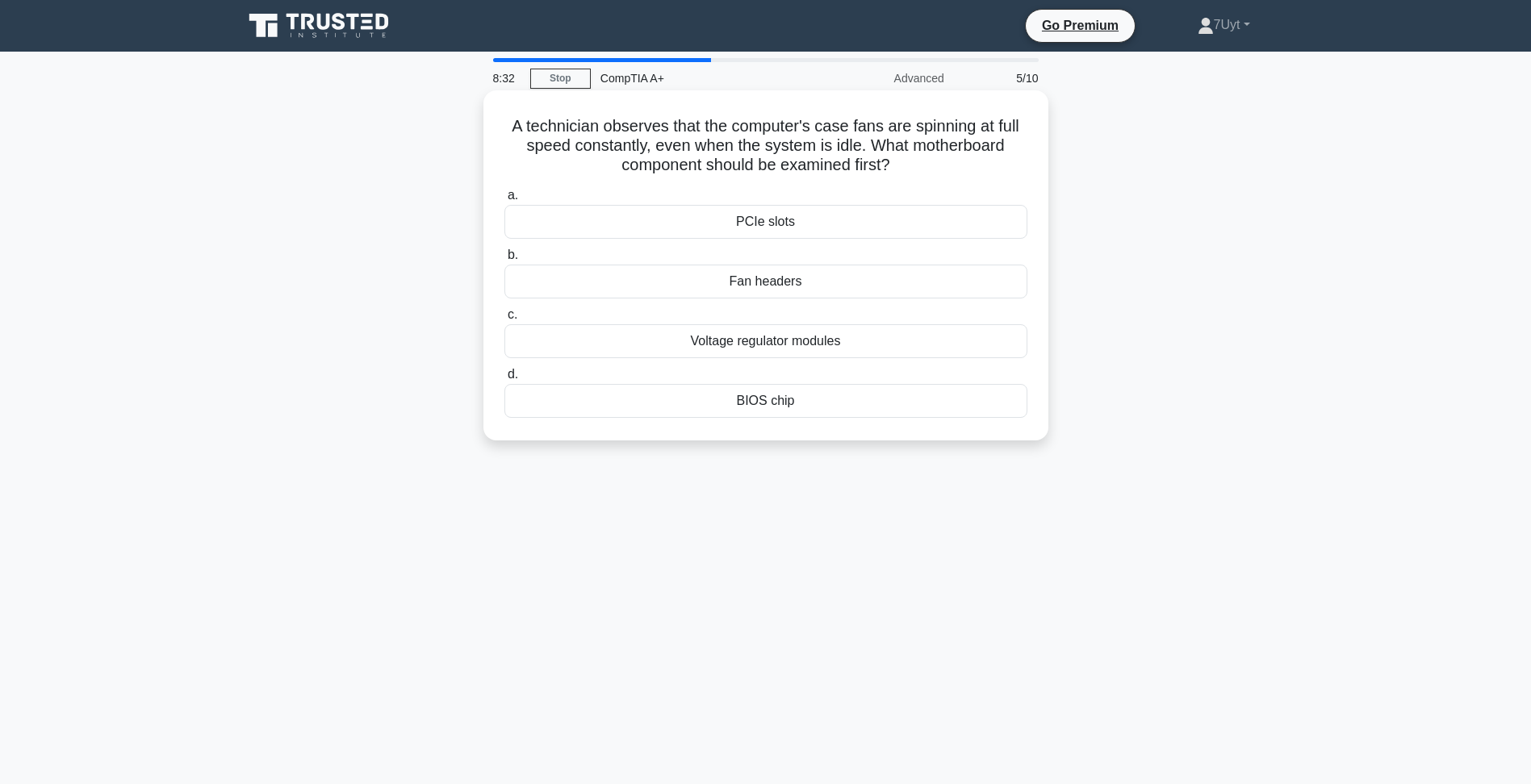
click at [776, 402] on div "BIOS chip" at bounding box center [766, 401] width 523 height 34
click at [505, 379] on input "d. BIOS chip" at bounding box center [505, 375] width 0 height 11
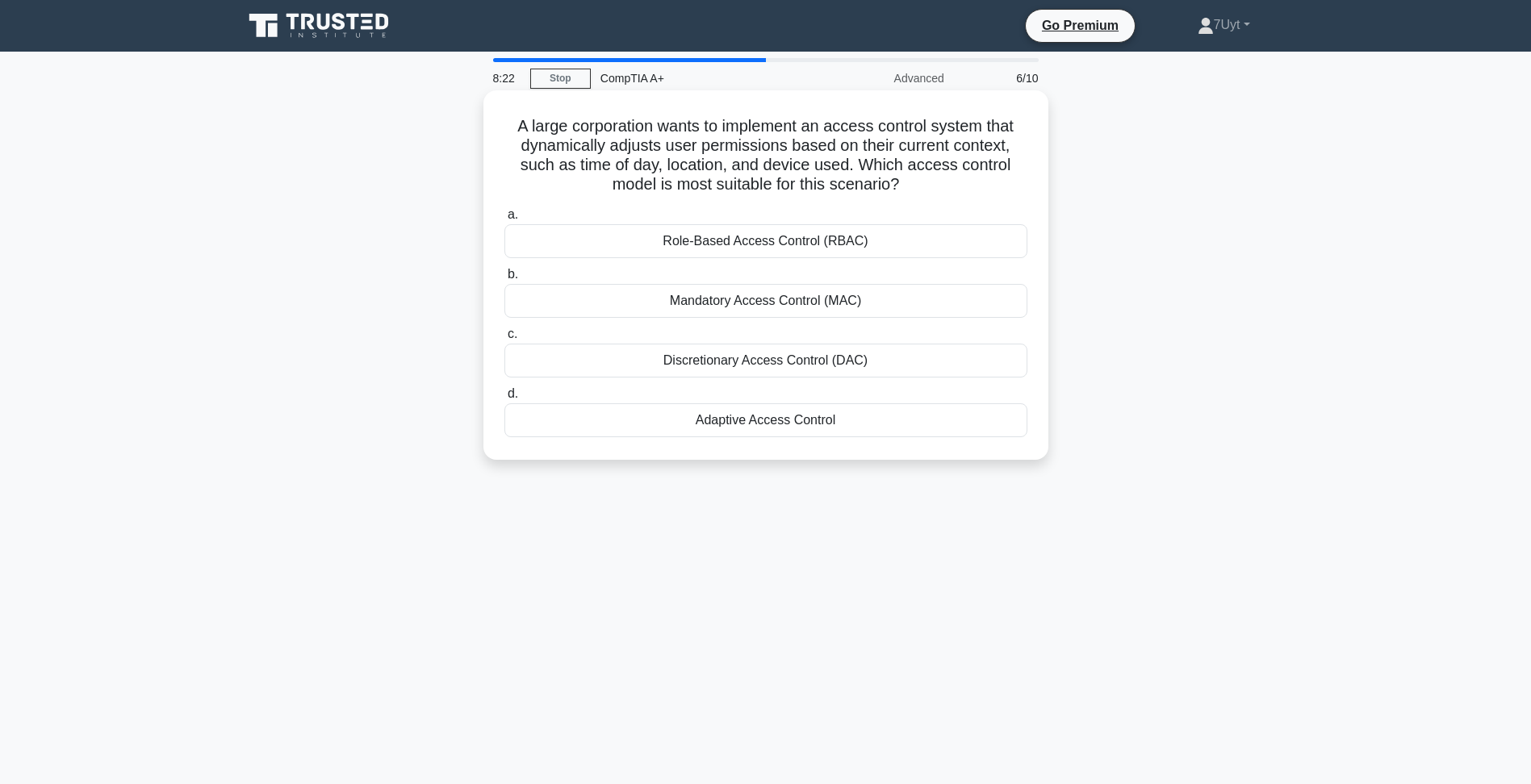
click at [869, 242] on div "Role-Based Access Control (RBAC)" at bounding box center [766, 241] width 523 height 34
click at [505, 221] on input "a. Role-Based Access Control (RBAC)" at bounding box center [505, 215] width 0 height 11
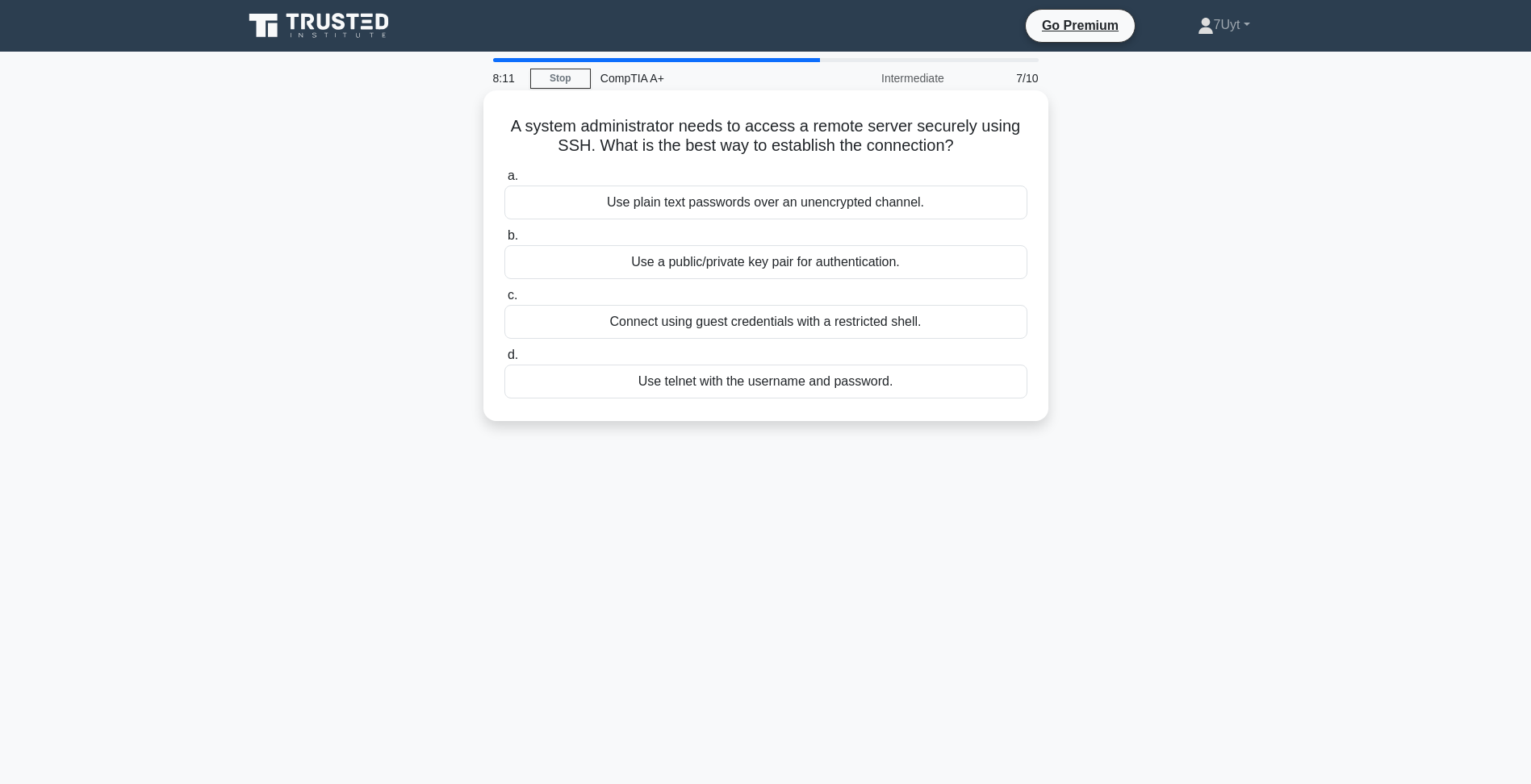
click at [779, 329] on div "Connect using guest credentials with a restricted shell." at bounding box center [766, 321] width 523 height 34
click at [505, 301] on input "c. Connect using guest credentials with a restricted shell." at bounding box center [505, 296] width 0 height 11
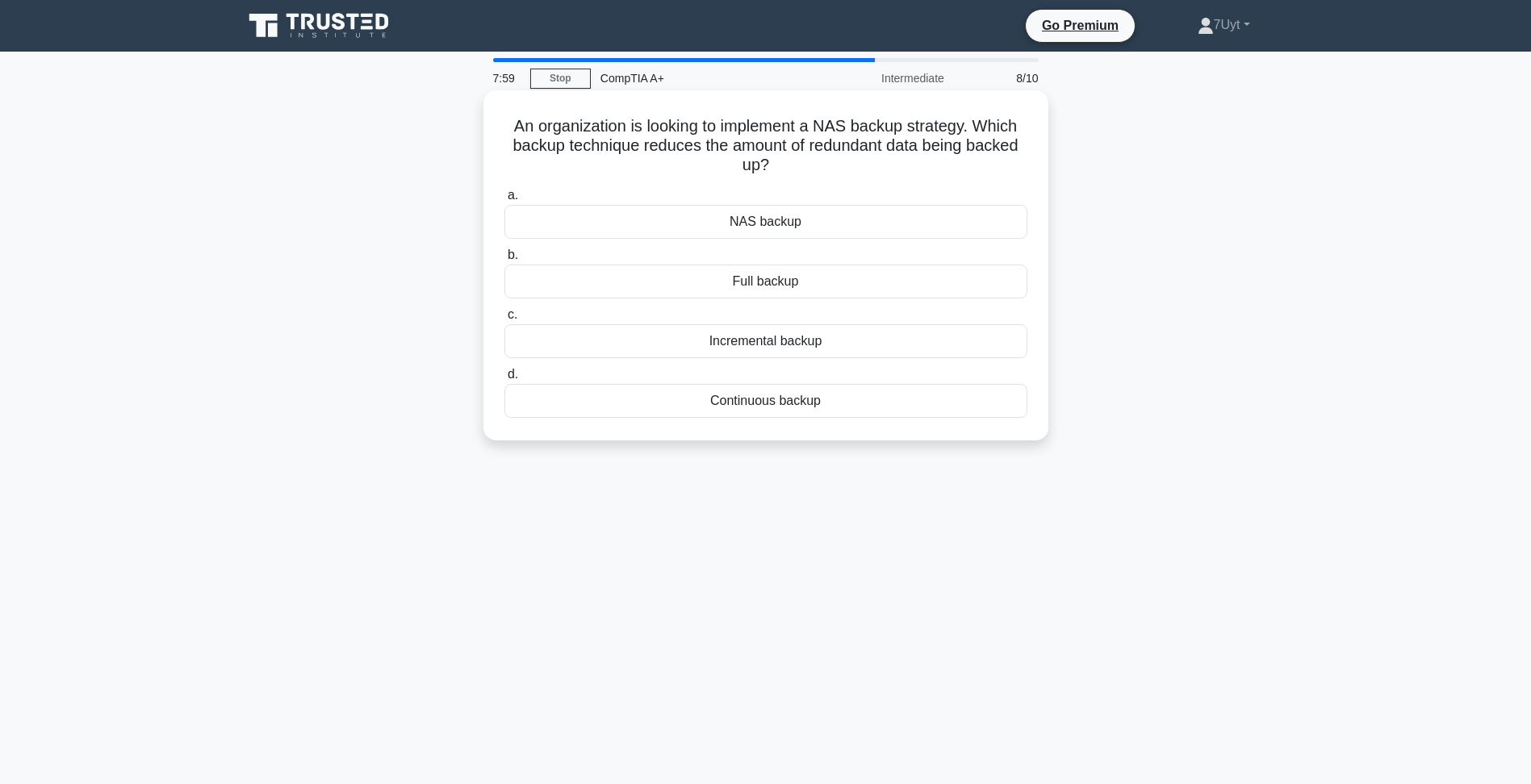
click at [816, 346] on div "Incremental backup" at bounding box center [766, 341] width 523 height 34
click at [505, 321] on input "c. Incremental backup" at bounding box center [505, 315] width 0 height 11
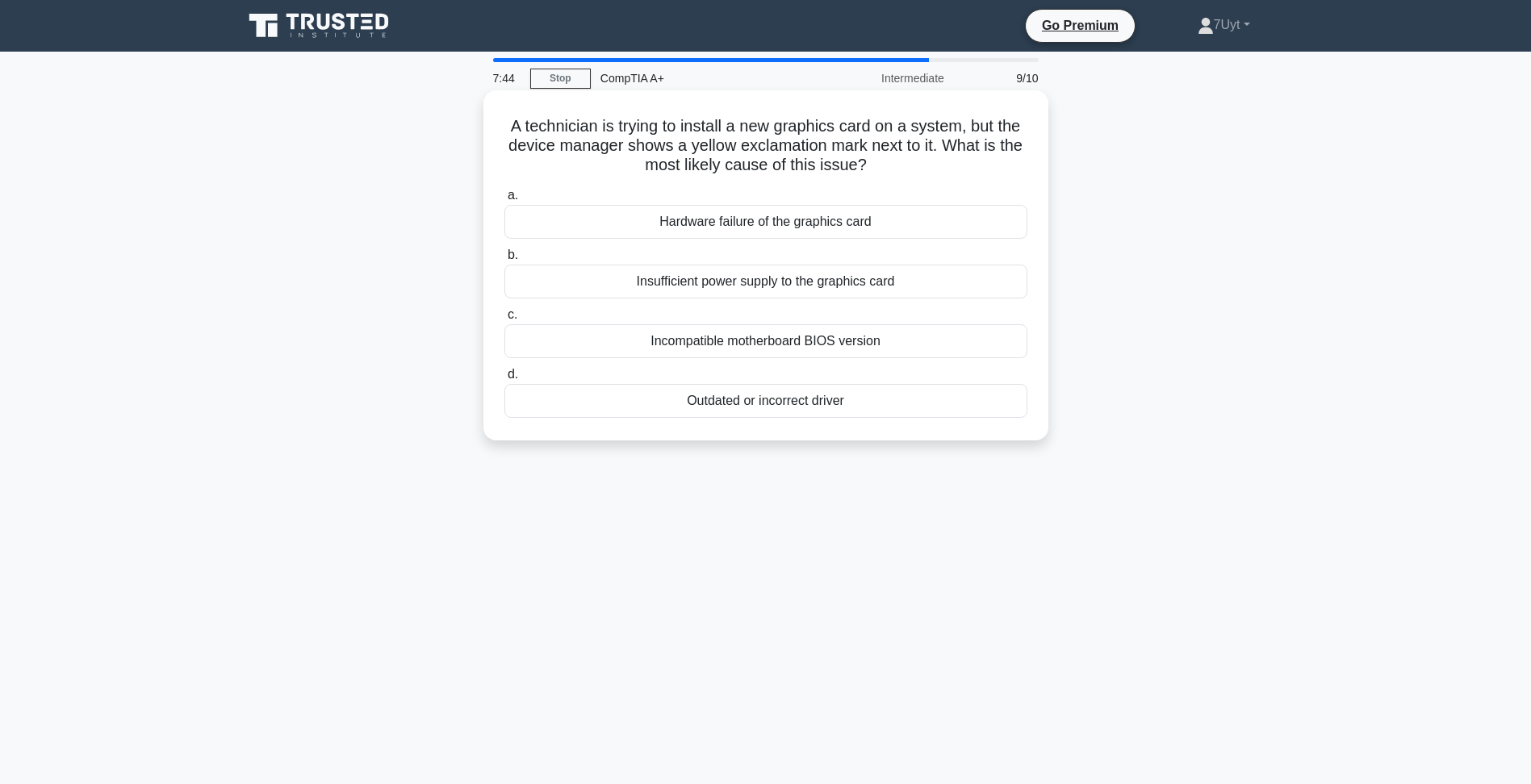
click at [834, 405] on div "Outdated or incorrect driver" at bounding box center [766, 401] width 523 height 34
click at [505, 379] on input "d. Outdated or incorrect driver" at bounding box center [505, 375] width 0 height 11
click at [751, 227] on div "Increase the DHCP lease time" at bounding box center [766, 221] width 523 height 34
click at [505, 201] on input "a. Increase the DHCP lease time" at bounding box center [505, 196] width 0 height 11
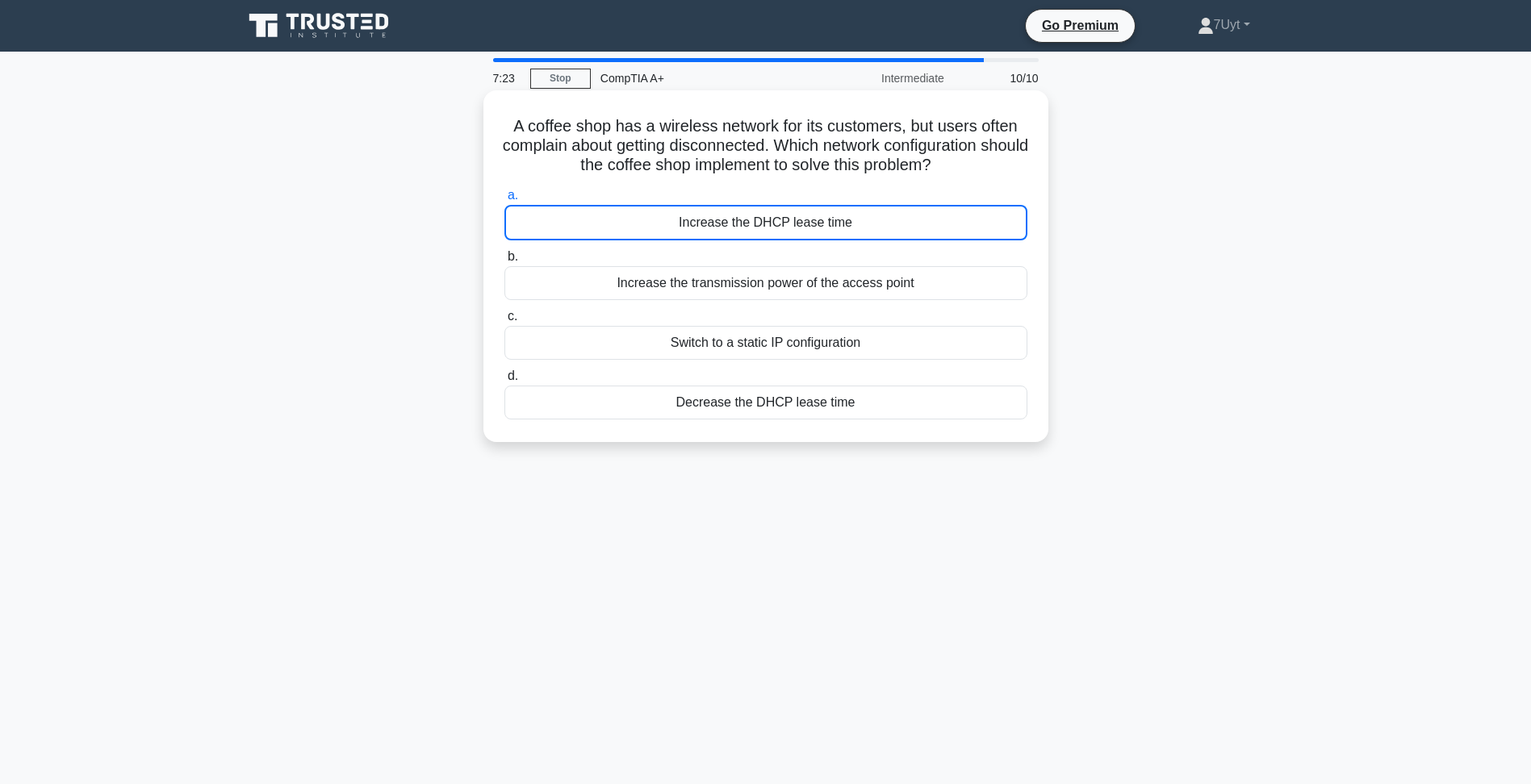
click at [753, 227] on div "Increase the DHCP lease time" at bounding box center [766, 222] width 523 height 36
click at [505, 201] on input "a. Increase the DHCP lease time" at bounding box center [505, 196] width 0 height 11
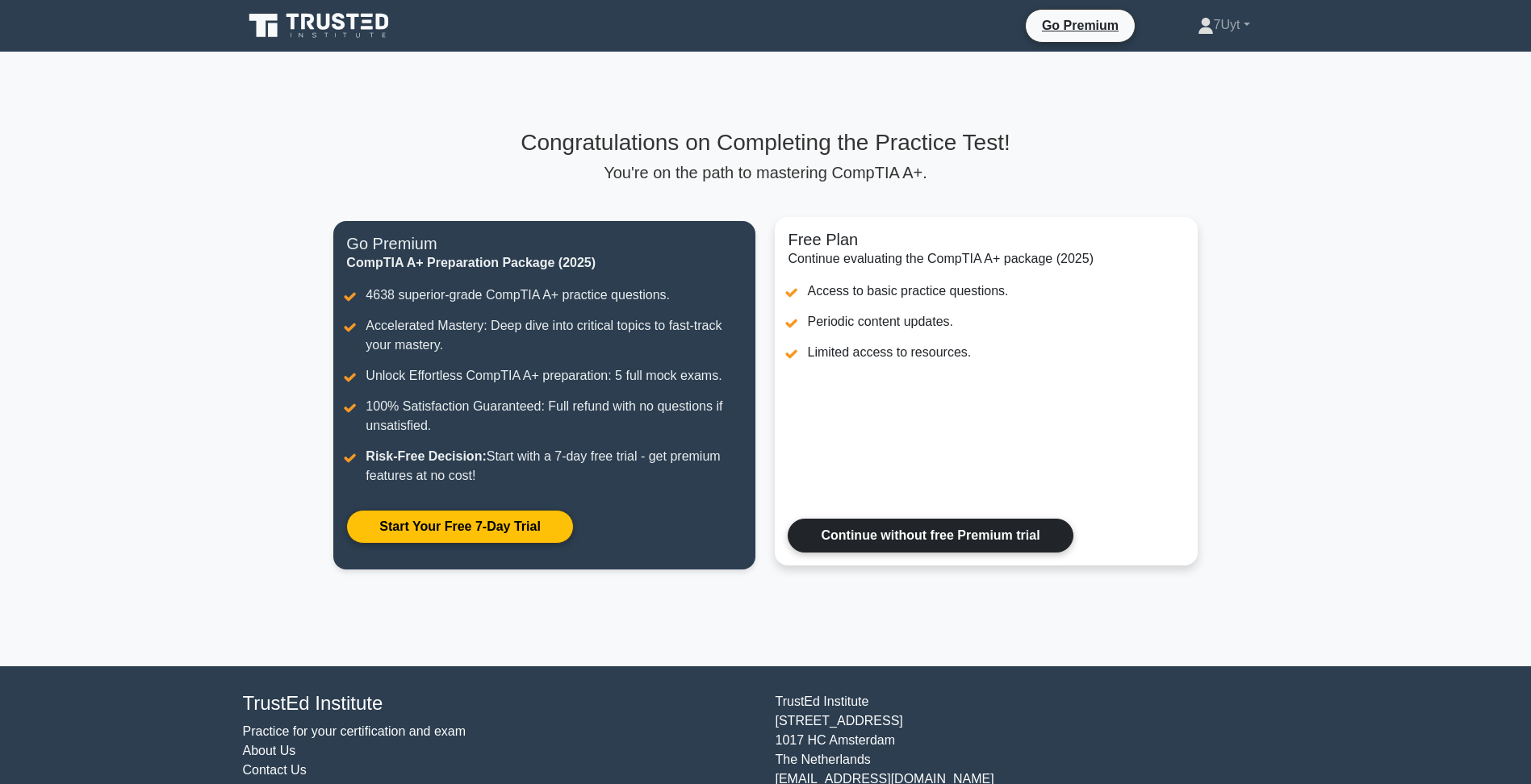
click at [935, 536] on link "Continue without free Premium trial" at bounding box center [930, 536] width 285 height 34
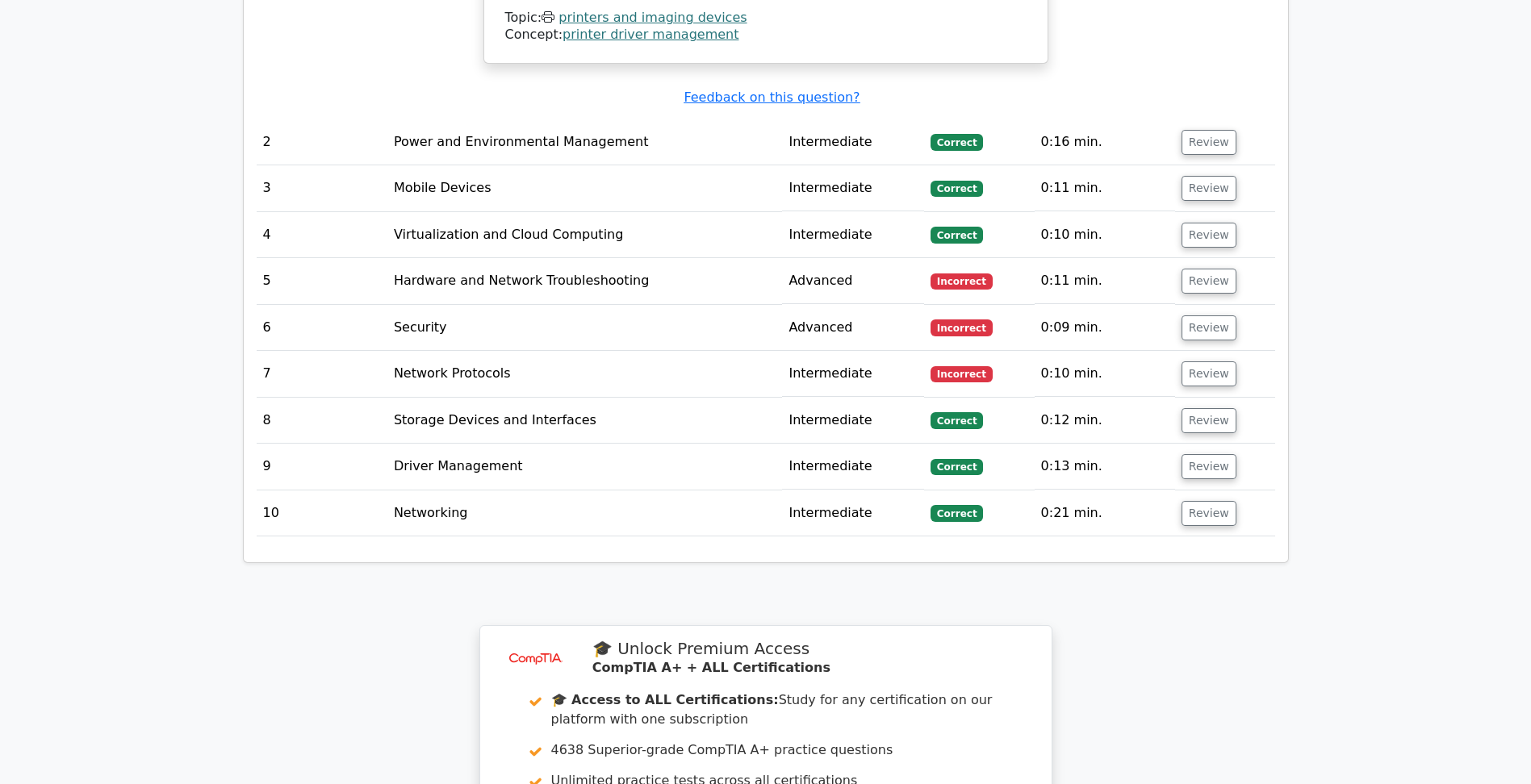
scroll to position [2098, 0]
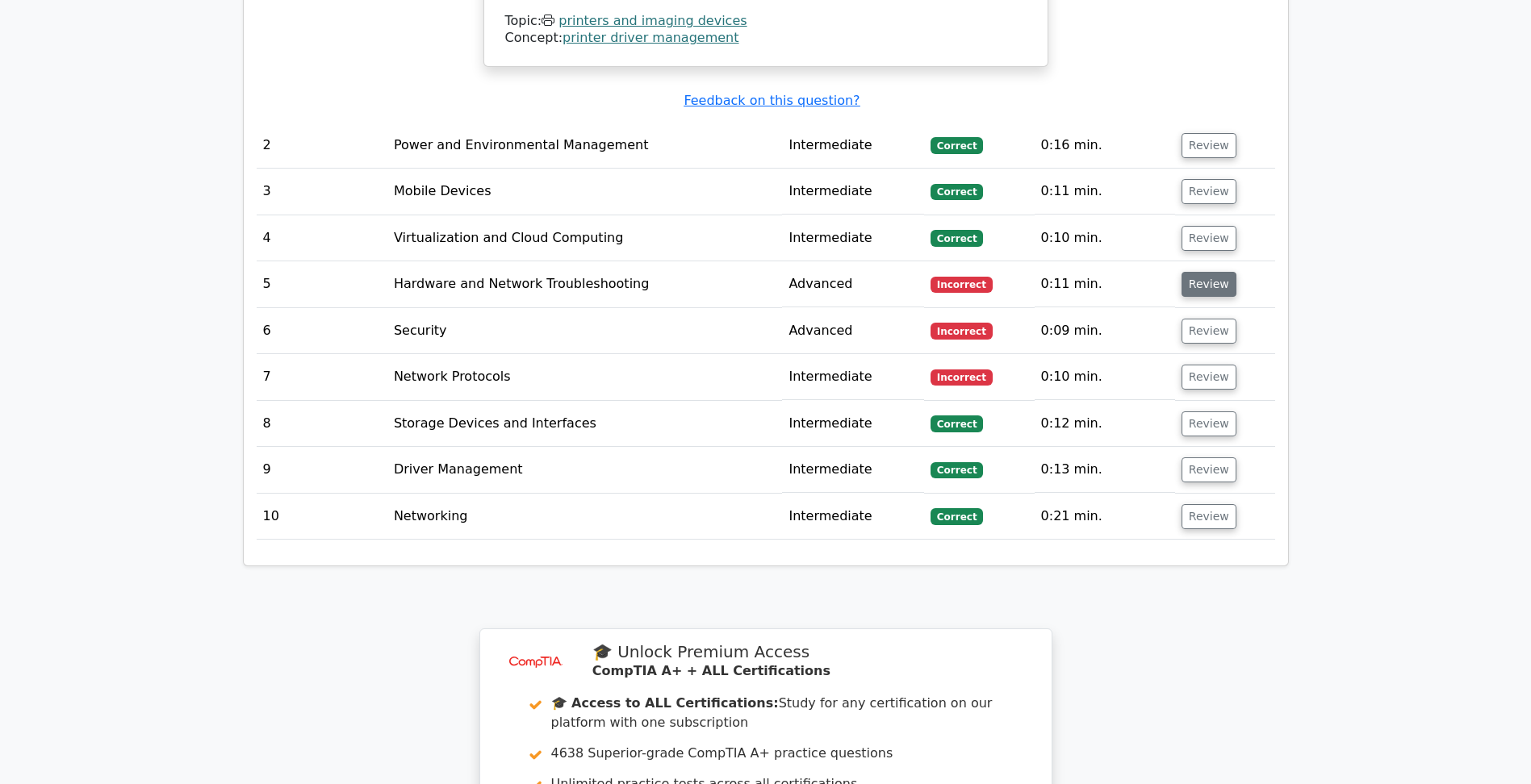
click at [1198, 271] on button "Review" at bounding box center [1208, 284] width 54 height 25
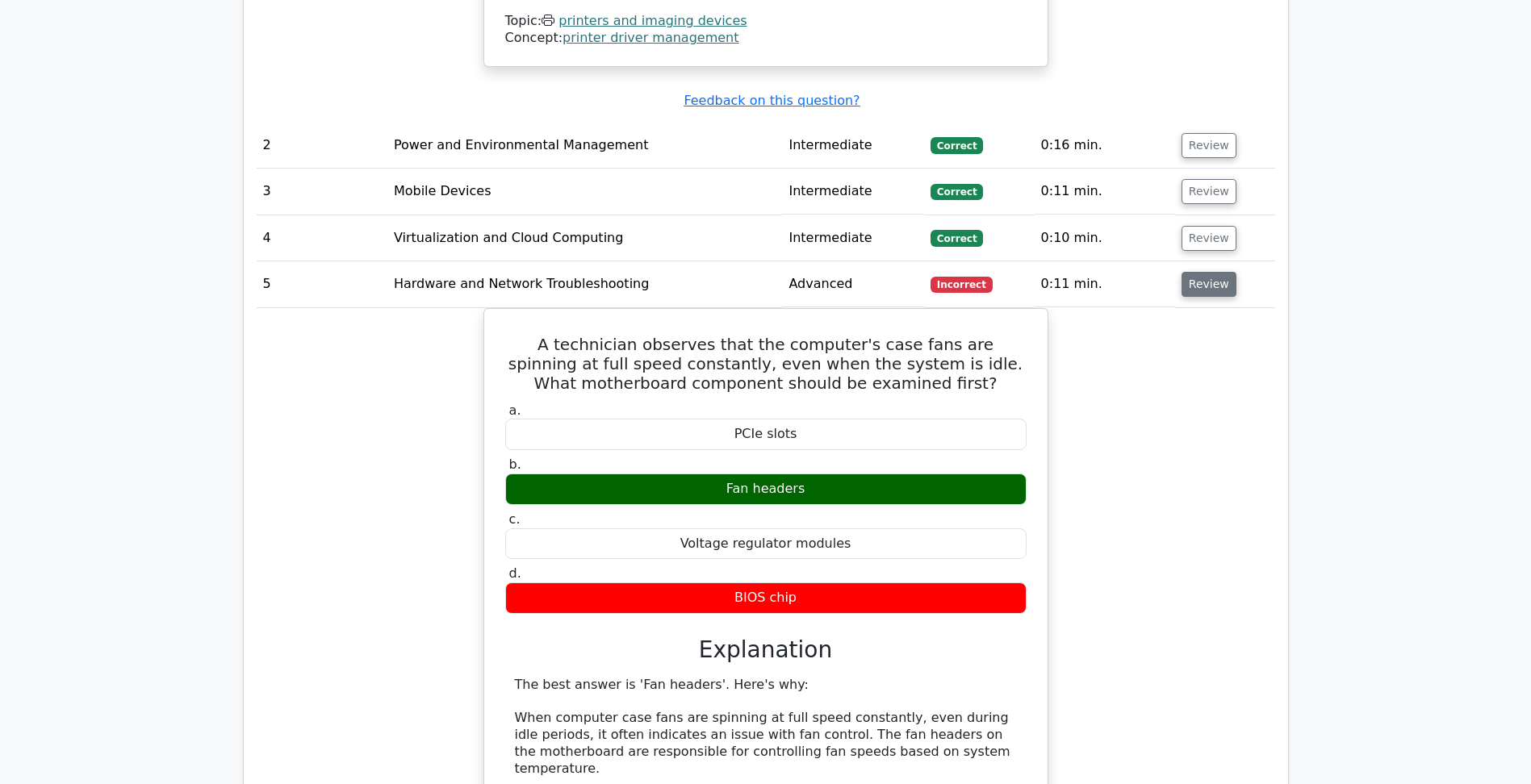
click at [1198, 271] on button "Review" at bounding box center [1208, 284] width 54 height 25
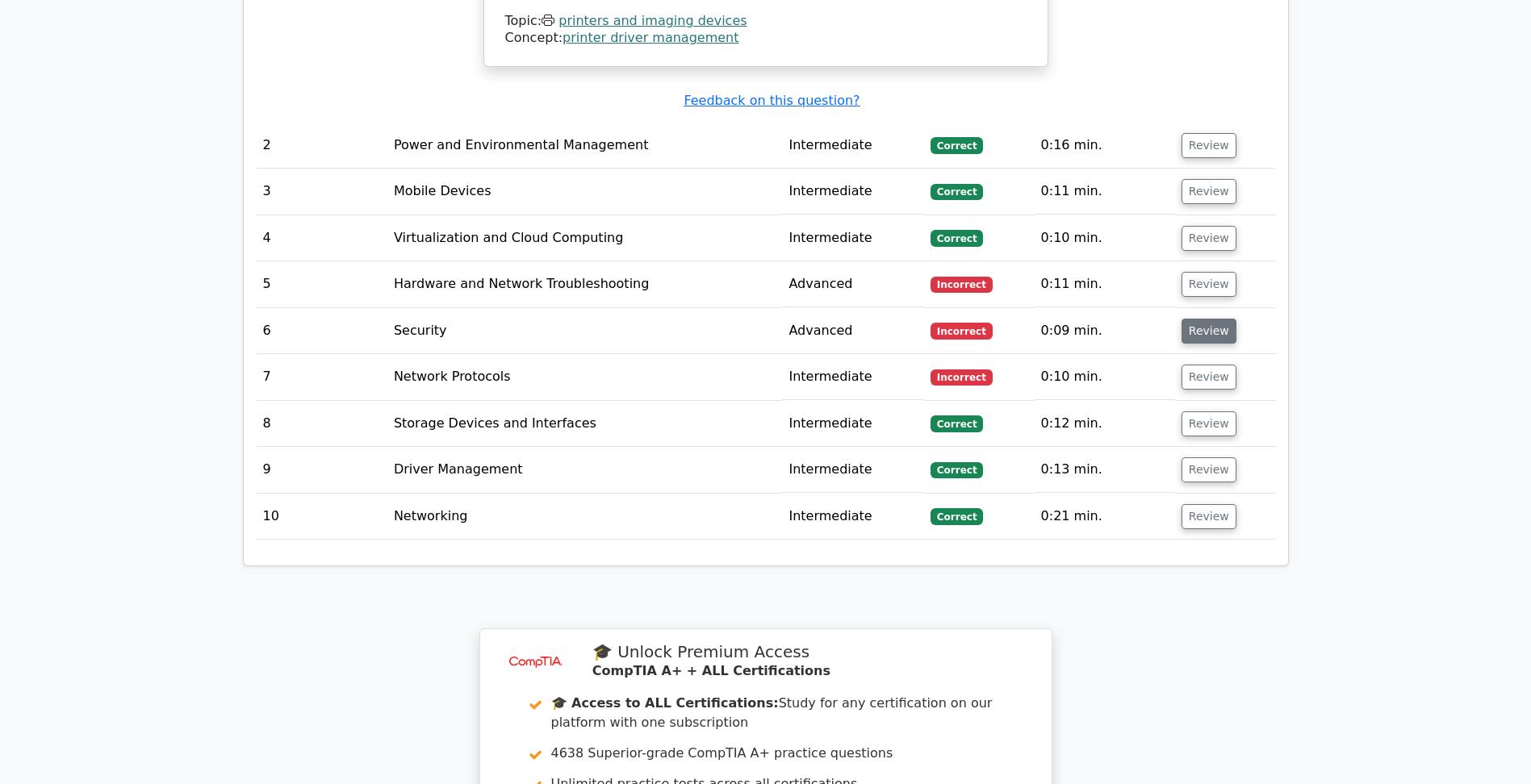
click at [1198, 319] on button "Review" at bounding box center [1208, 331] width 54 height 25
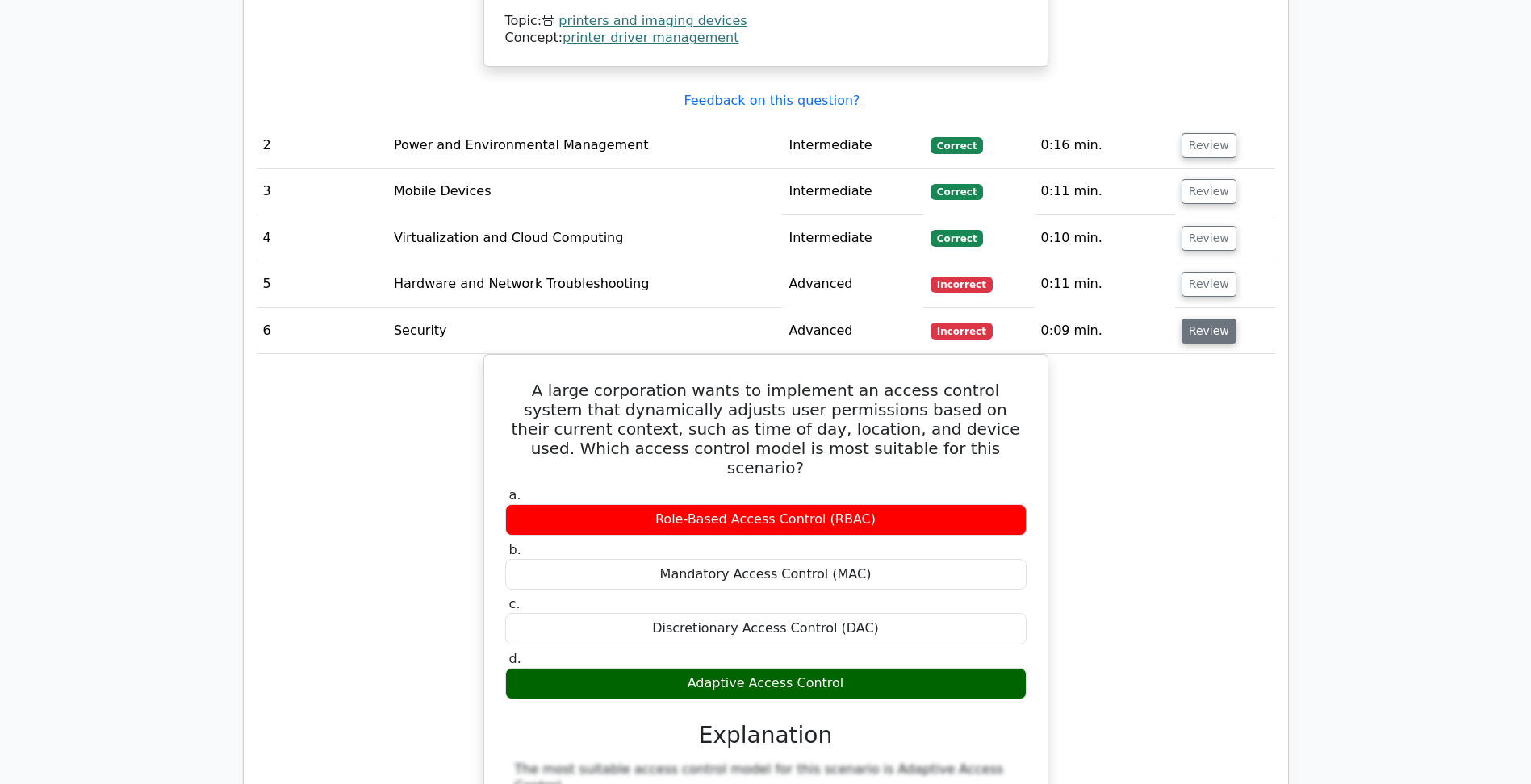
click at [1206, 319] on button "Review" at bounding box center [1208, 331] width 54 height 25
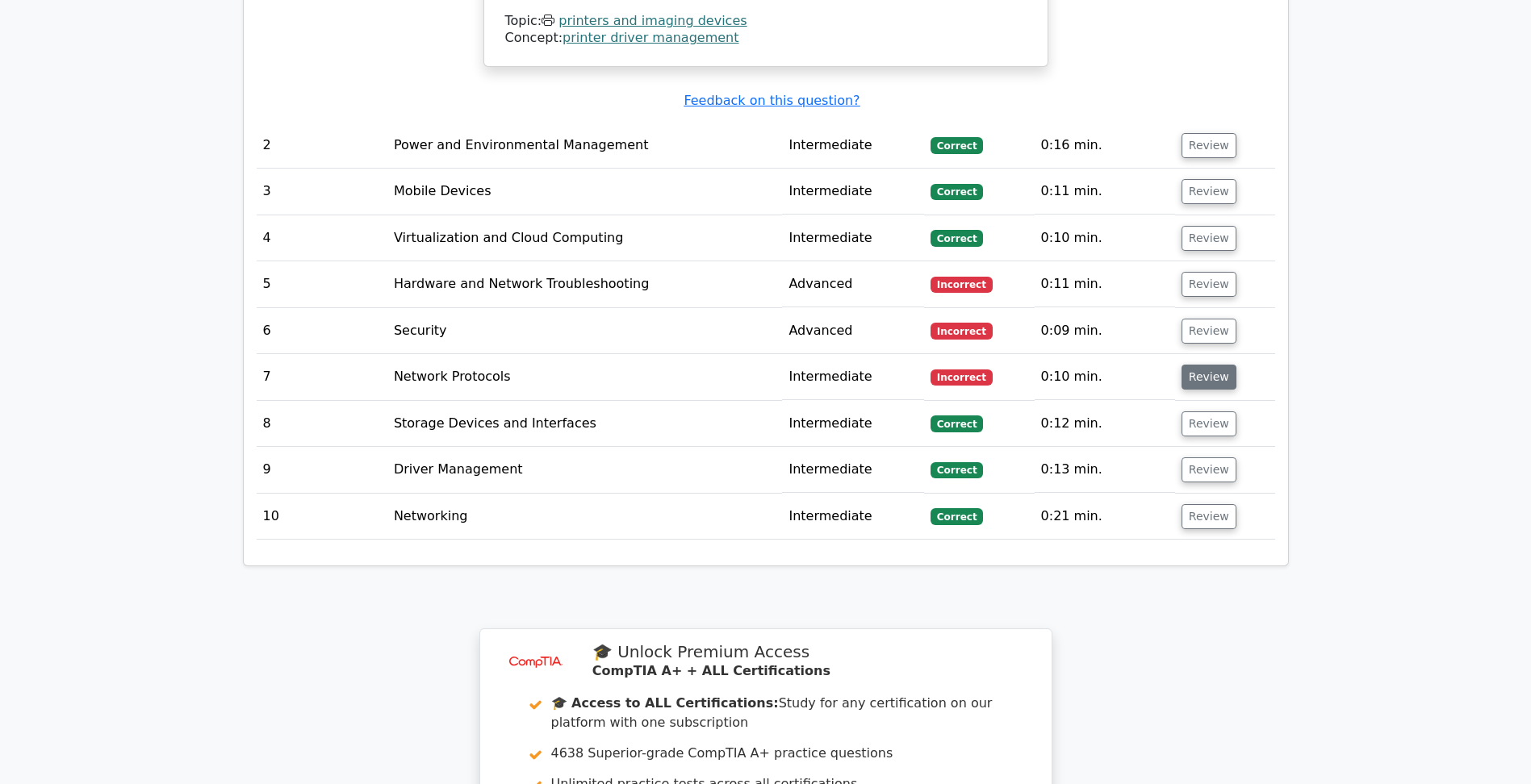
click at [1184, 364] on button "Review" at bounding box center [1208, 377] width 54 height 25
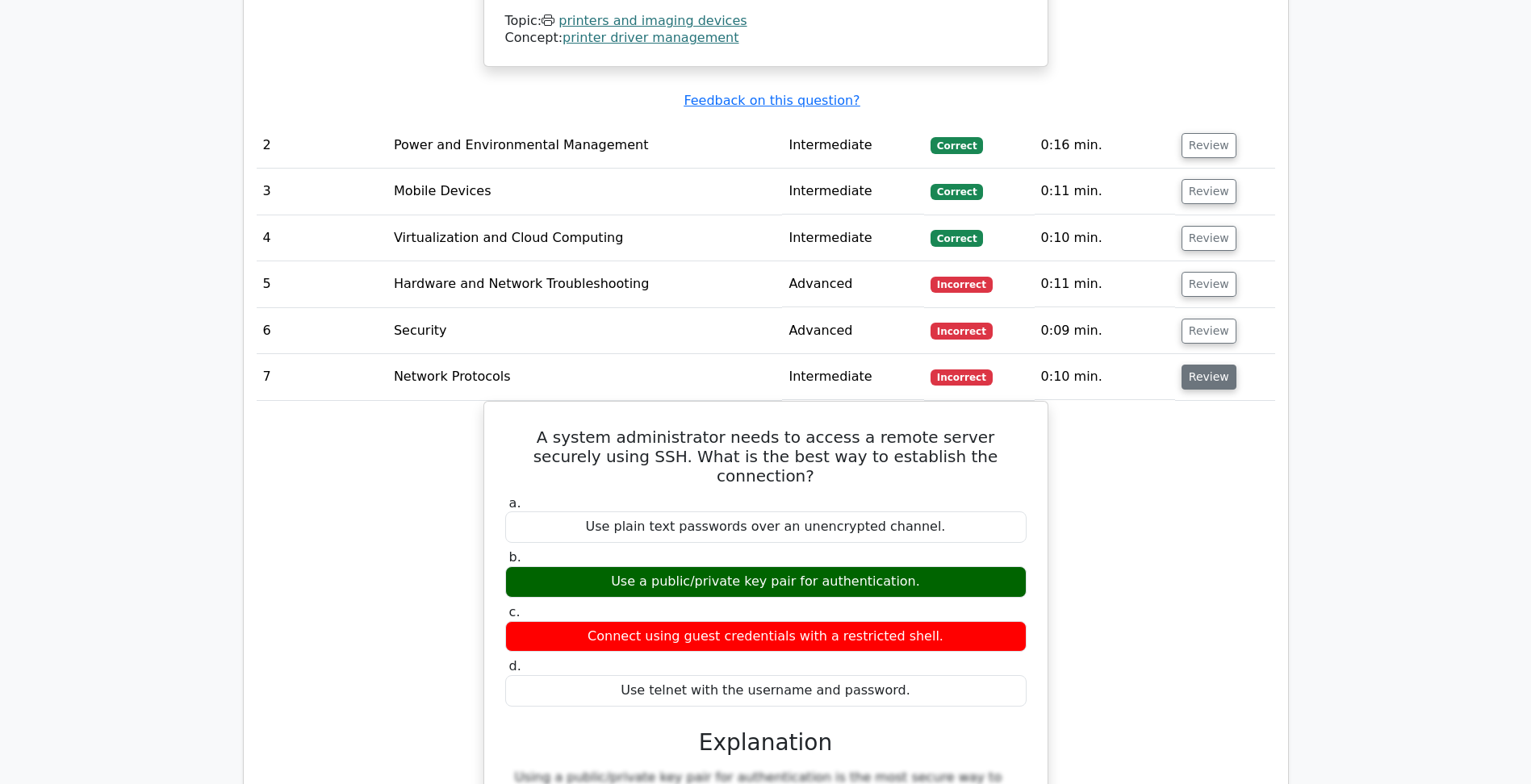
click at [1195, 364] on button "Review" at bounding box center [1208, 377] width 54 height 25
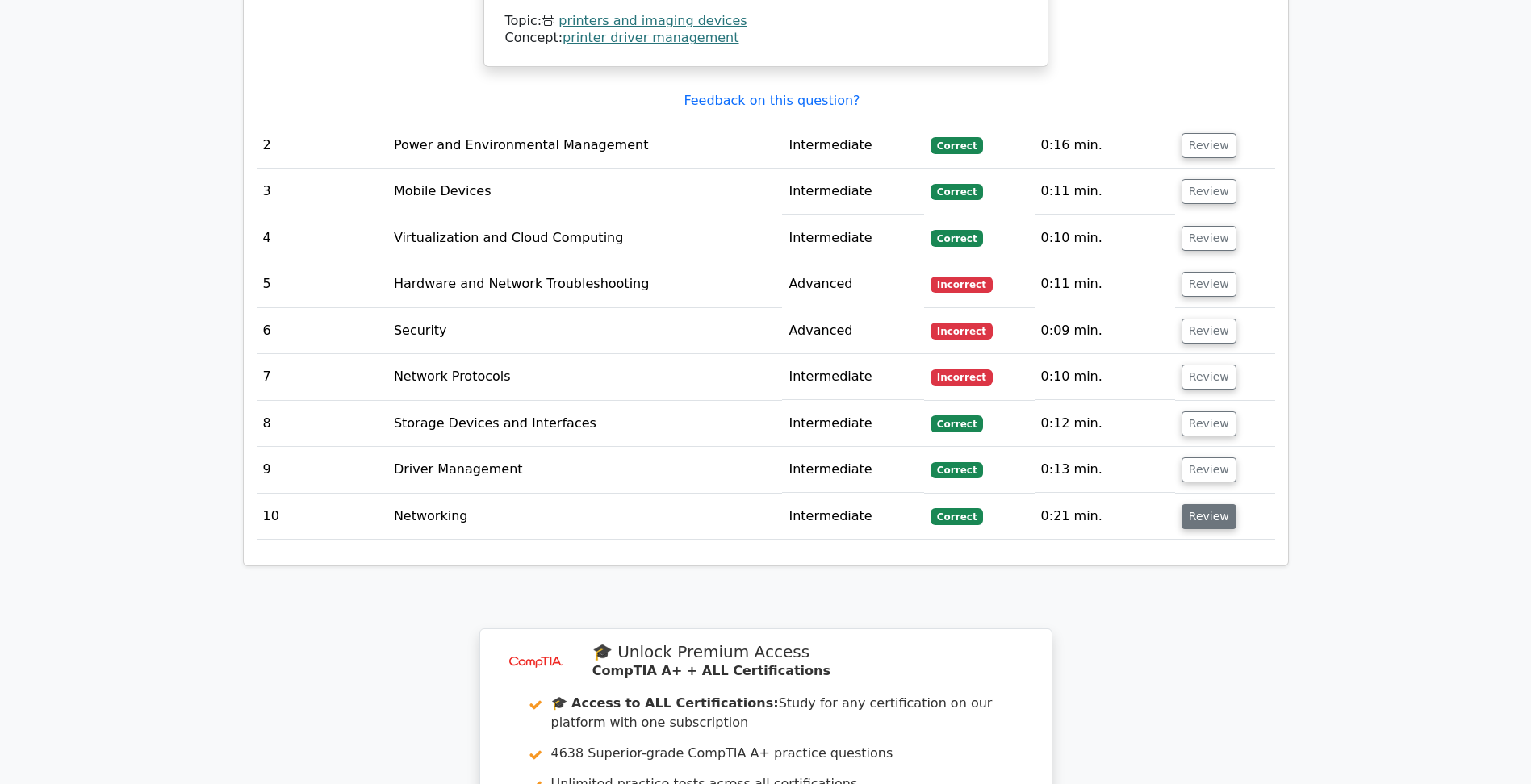
click at [1193, 505] on button "Review" at bounding box center [1208, 517] width 54 height 25
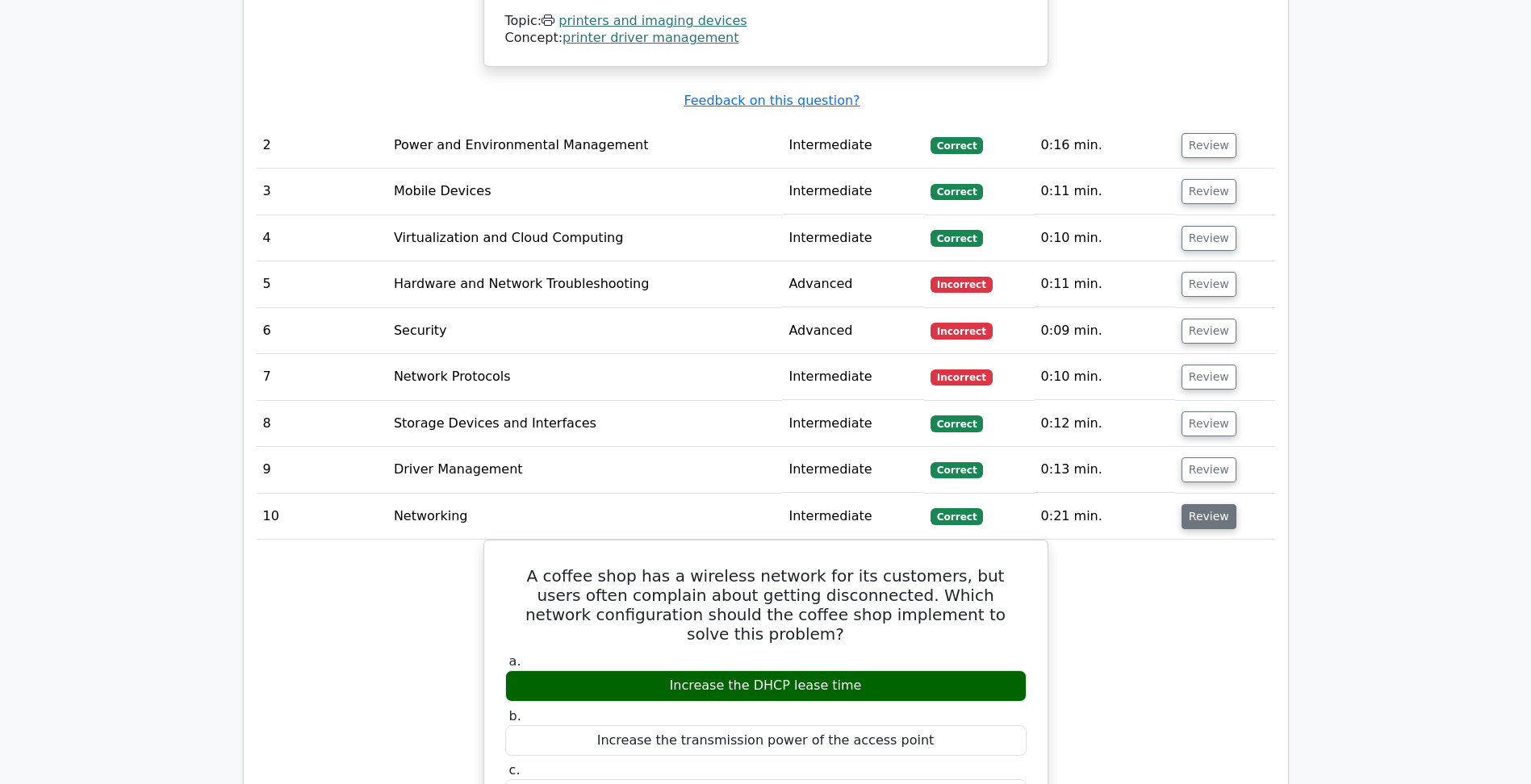
click at [1193, 505] on button "Review" at bounding box center [1208, 517] width 54 height 25
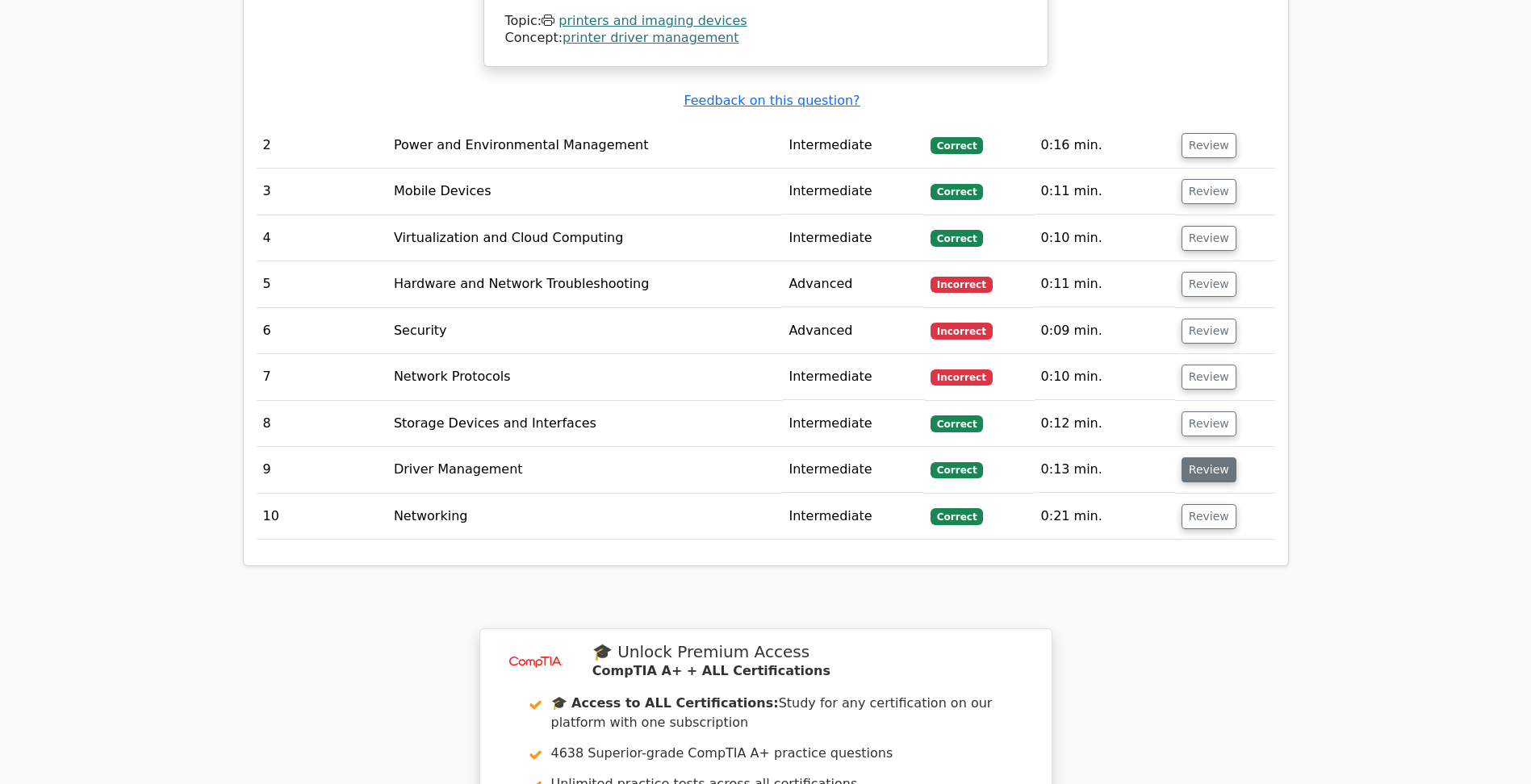
click at [1187, 457] on button "Review" at bounding box center [1208, 470] width 54 height 25
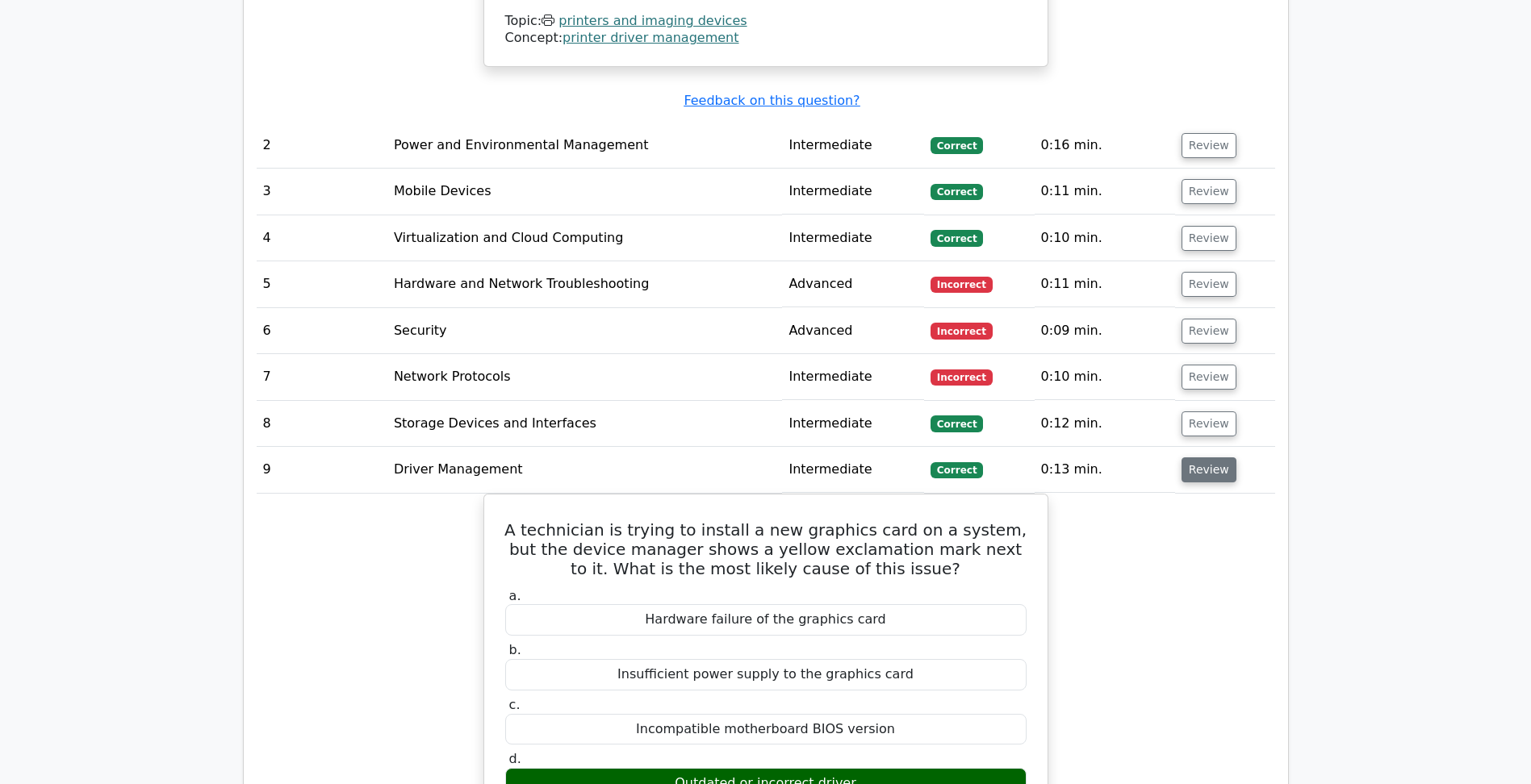
click at [1187, 457] on button "Review" at bounding box center [1208, 470] width 54 height 25
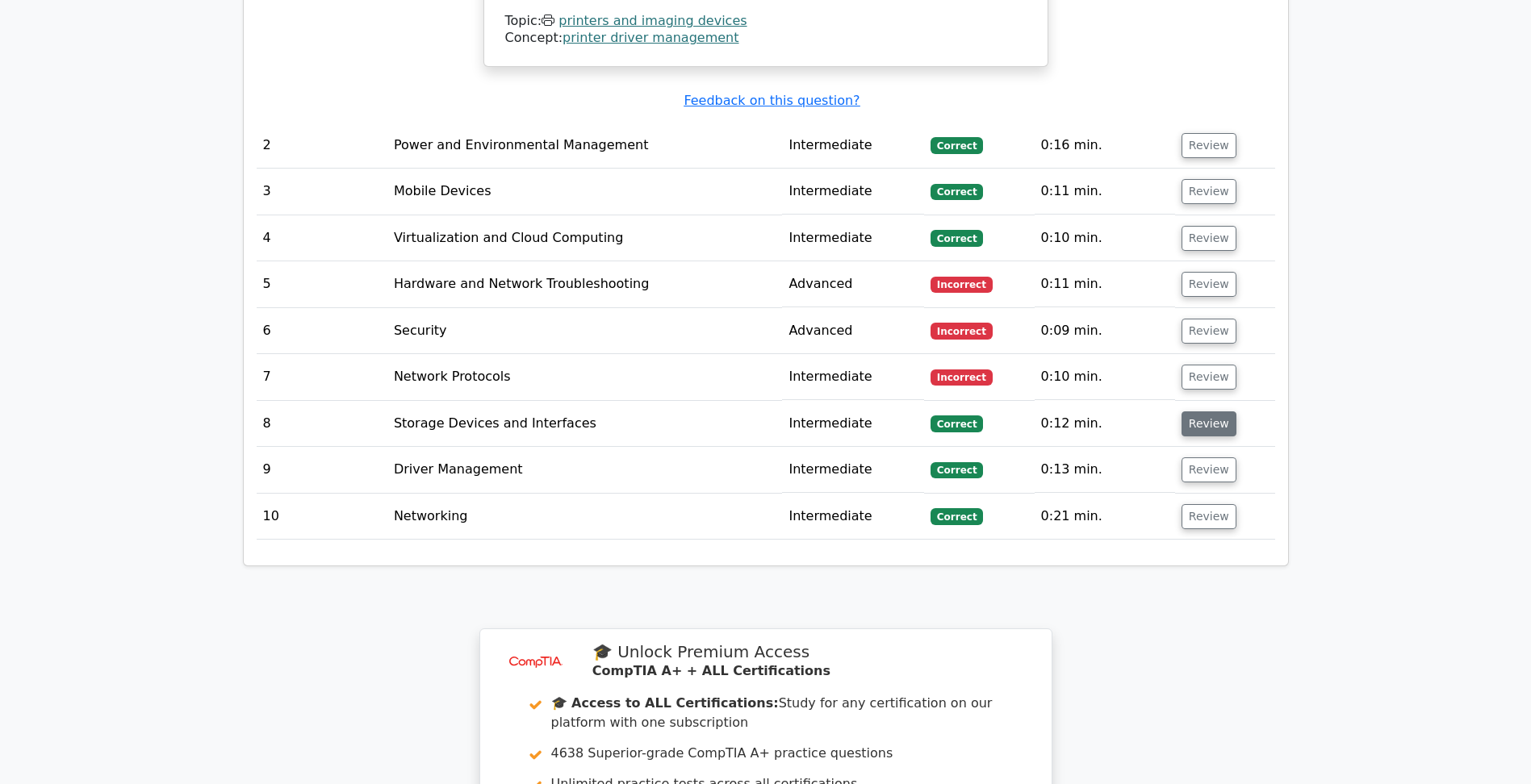
click at [1200, 412] on button "Review" at bounding box center [1208, 424] width 54 height 25
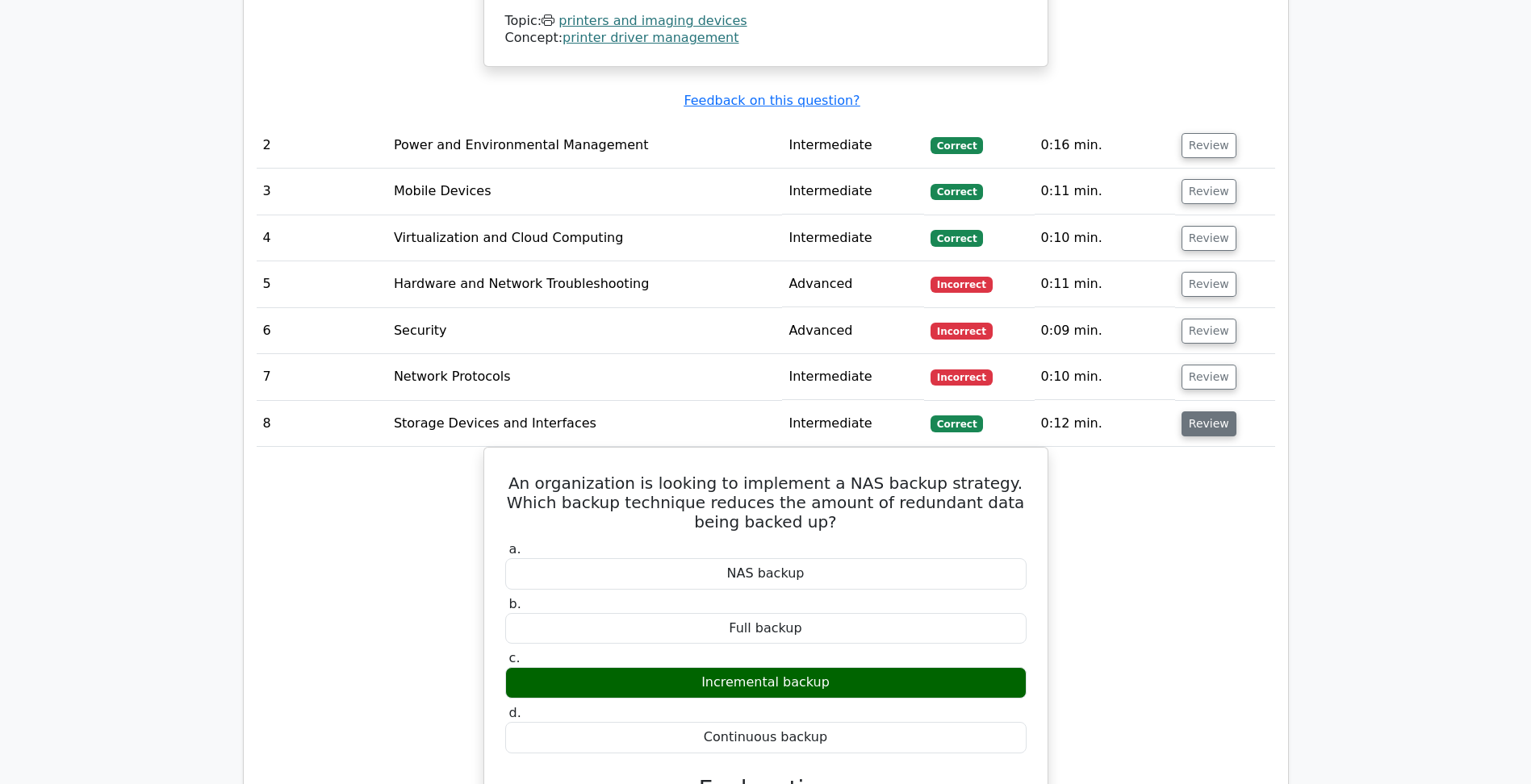
click at [1200, 412] on button "Review" at bounding box center [1208, 424] width 54 height 25
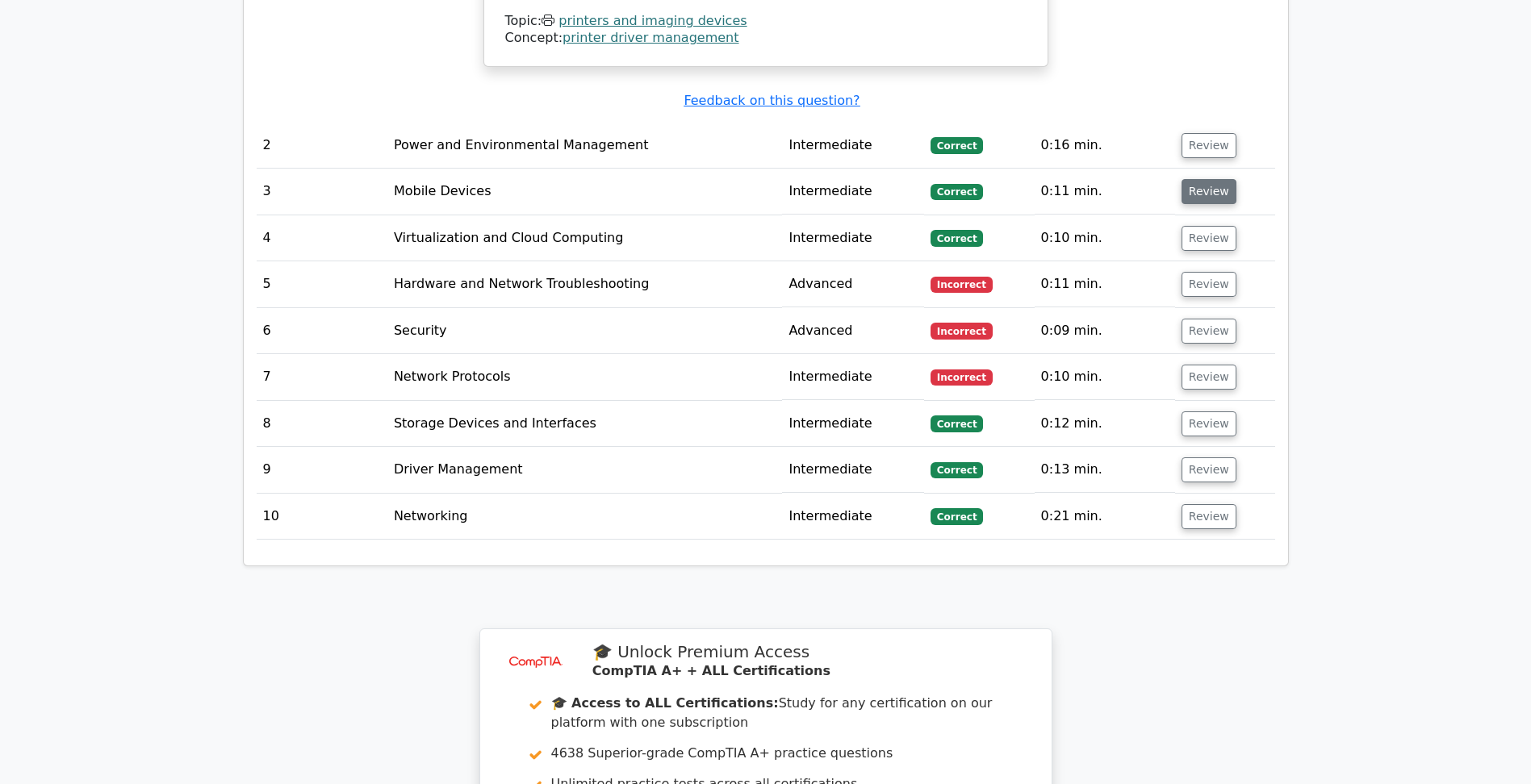
click at [1208, 179] on button "Review" at bounding box center [1208, 192] width 54 height 25
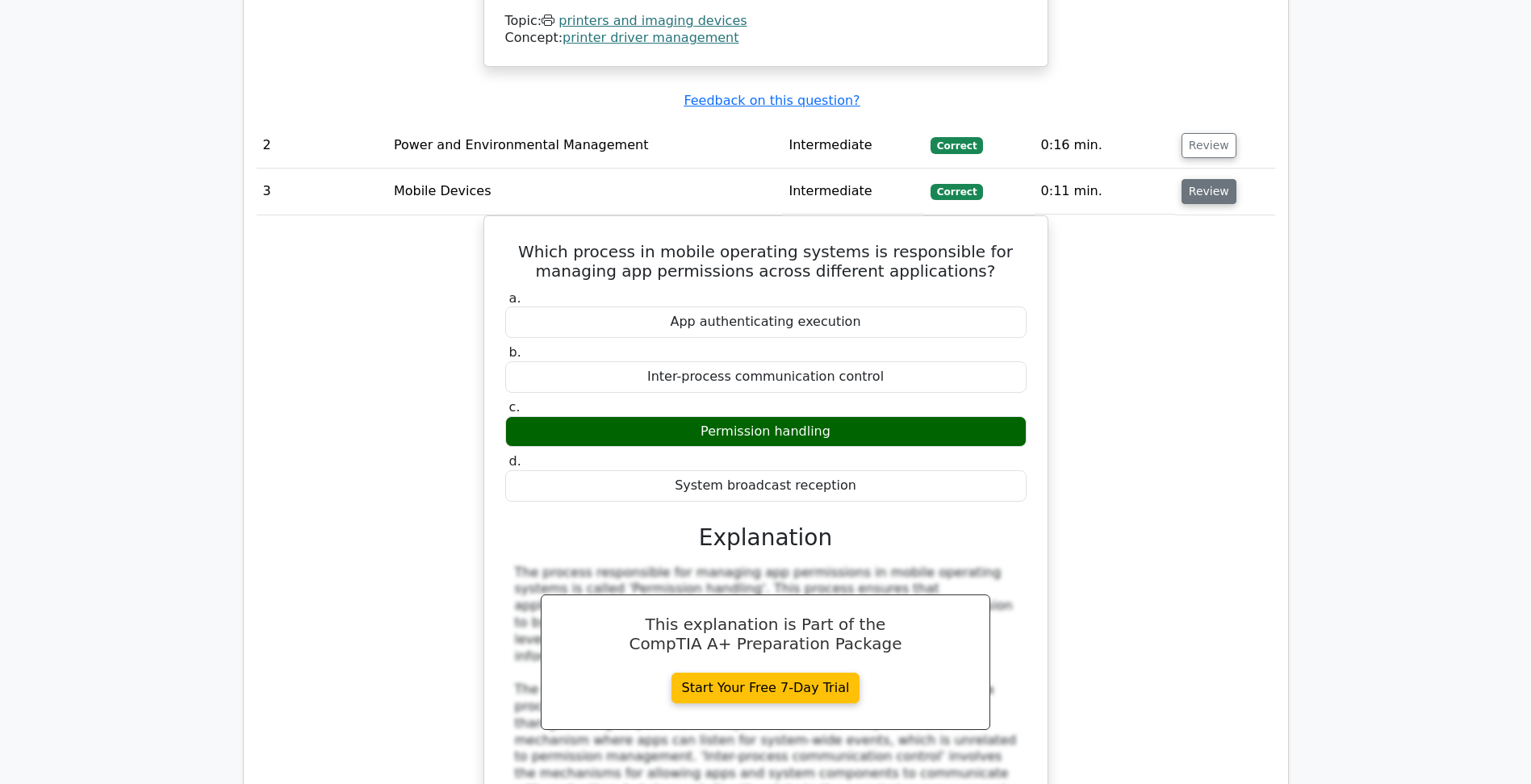
click at [1206, 179] on button "Review" at bounding box center [1208, 192] width 54 height 25
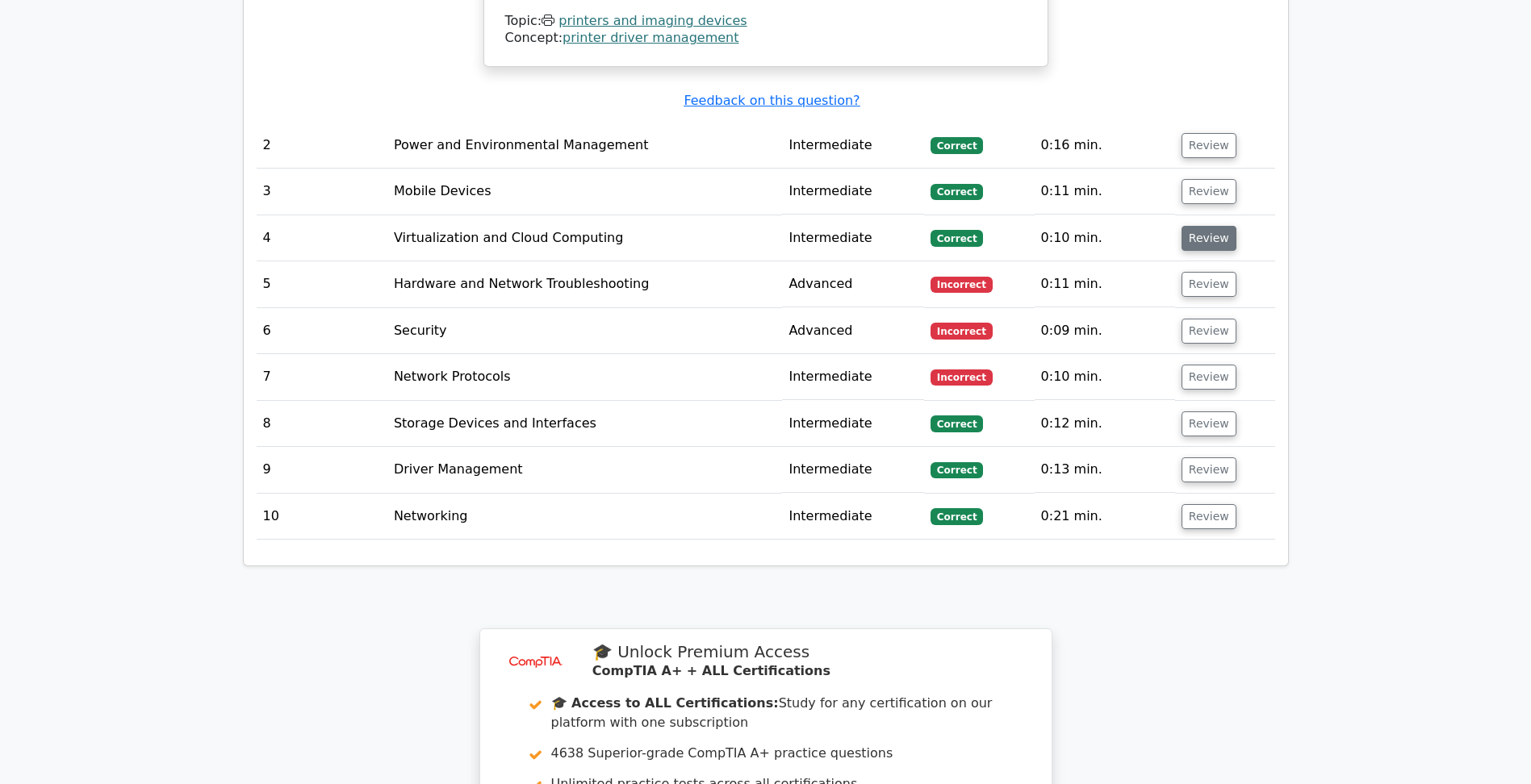
click at [1196, 226] on button "Review" at bounding box center [1208, 238] width 54 height 25
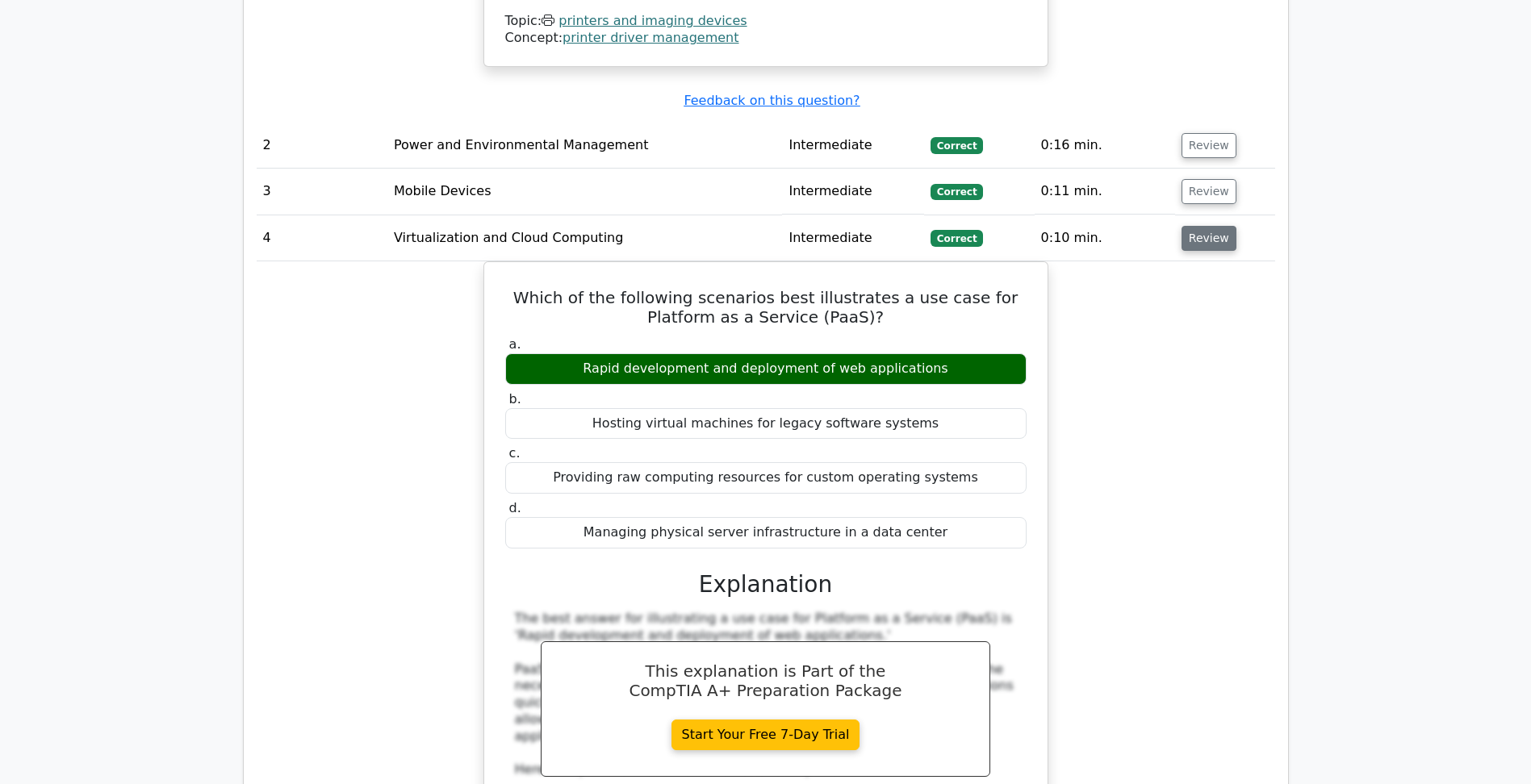
click at [1196, 226] on button "Review" at bounding box center [1208, 238] width 54 height 25
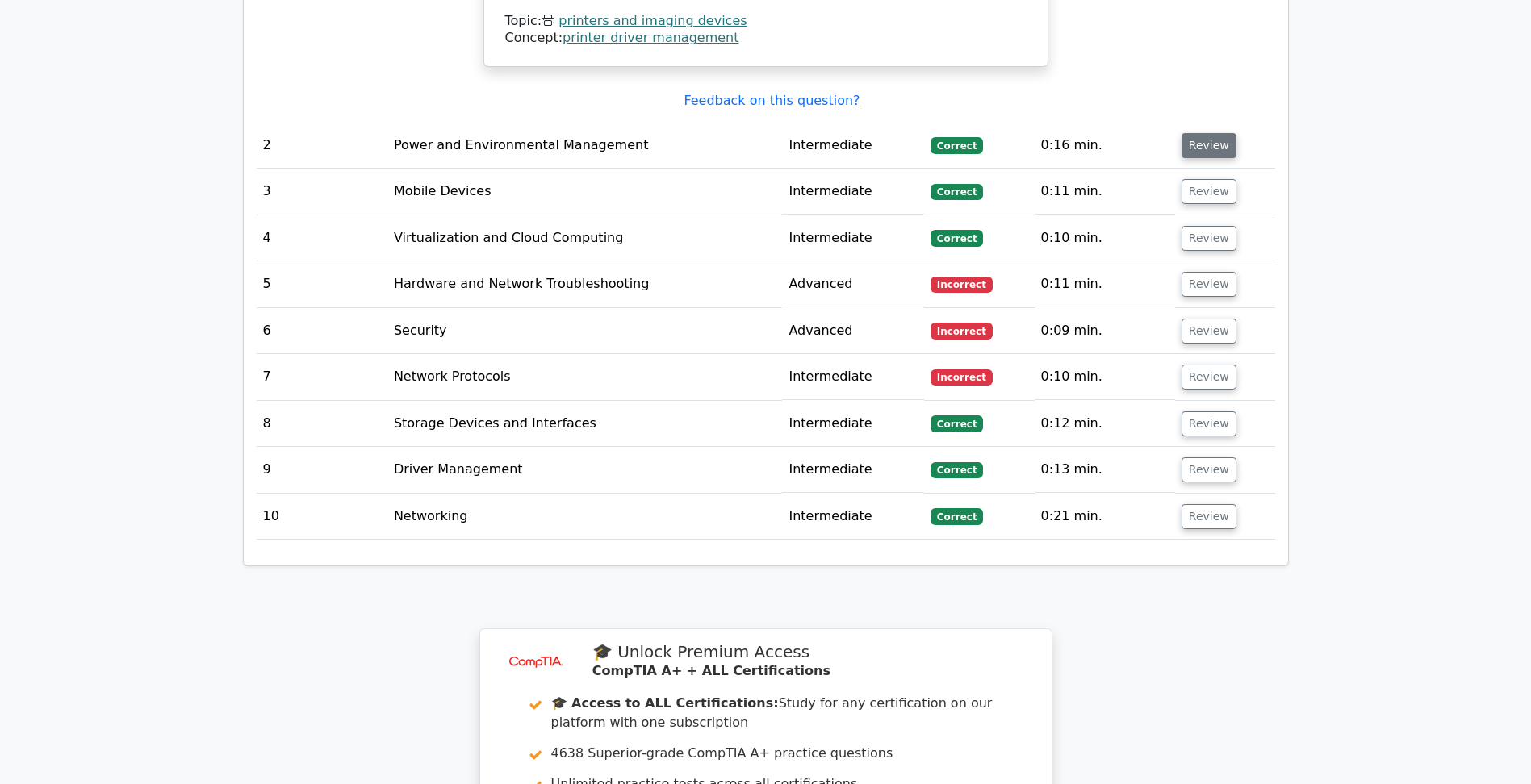
click at [1192, 133] on button "Review" at bounding box center [1208, 146] width 54 height 25
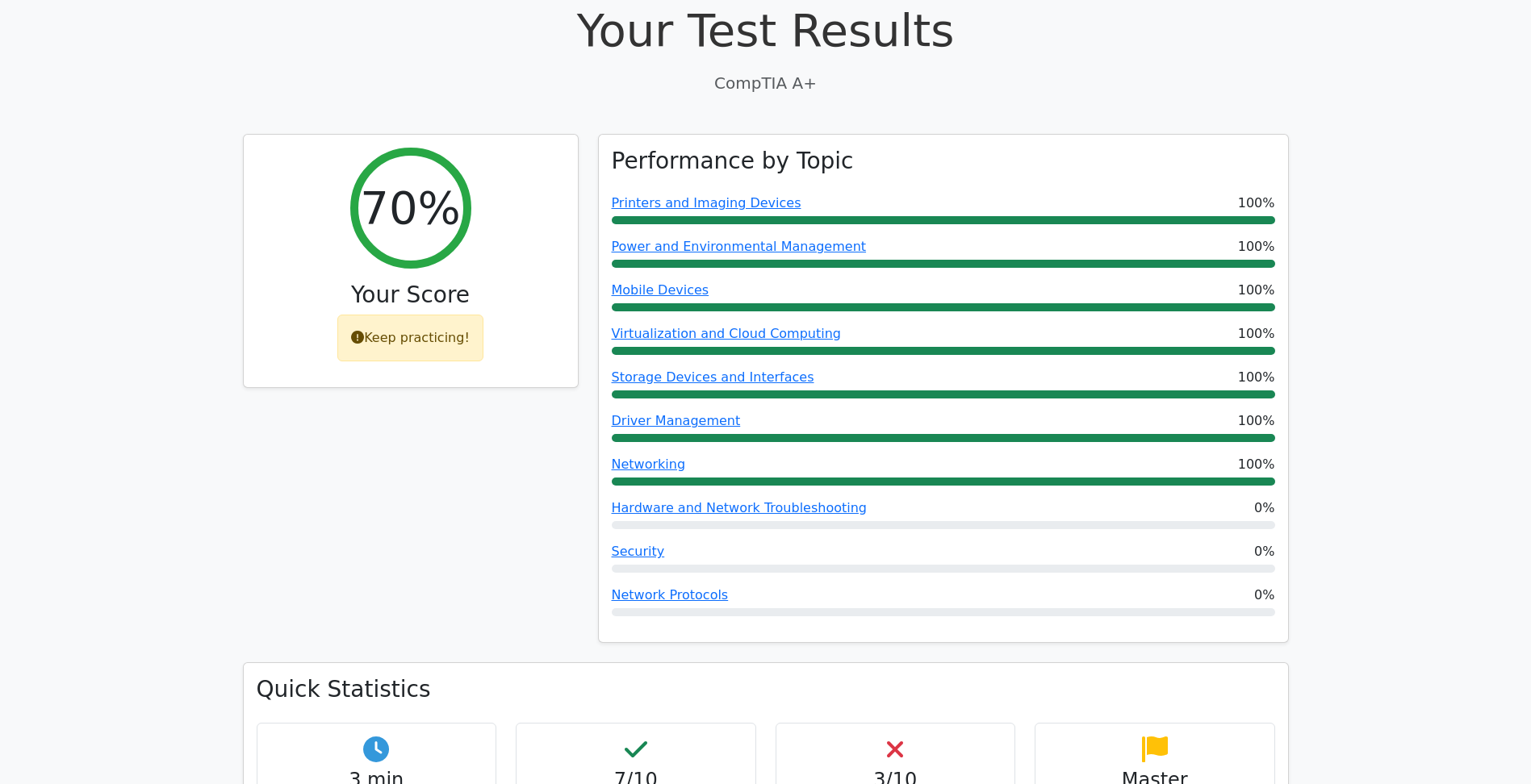
scroll to position [242, 0]
